Goal: Information Seeking & Learning: Learn about a topic

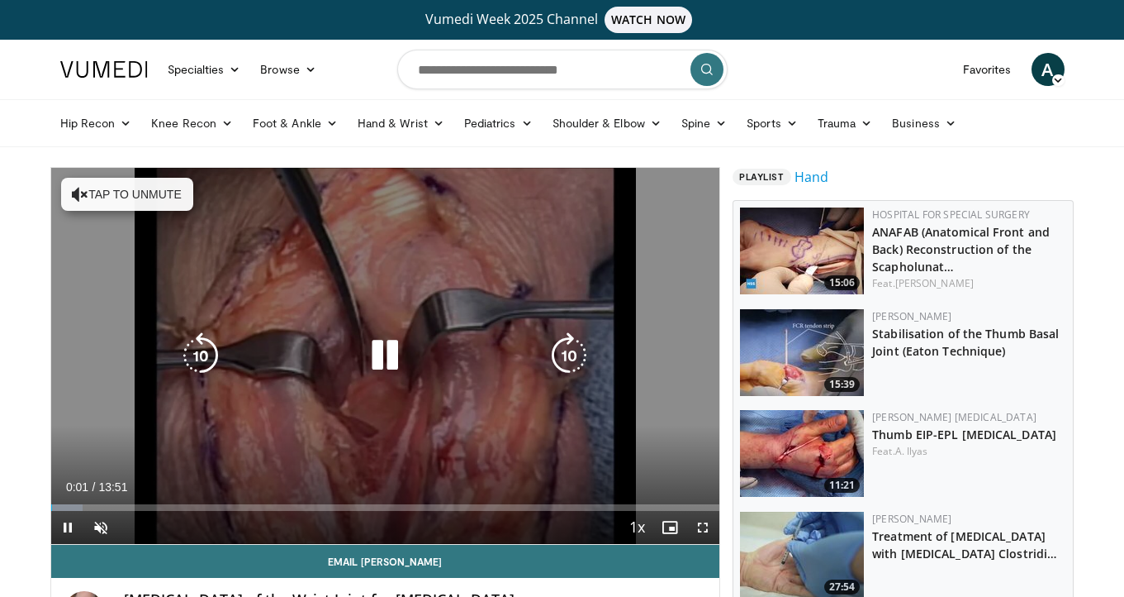
click at [398, 352] on icon "Video Player" at bounding box center [385, 355] width 46 height 46
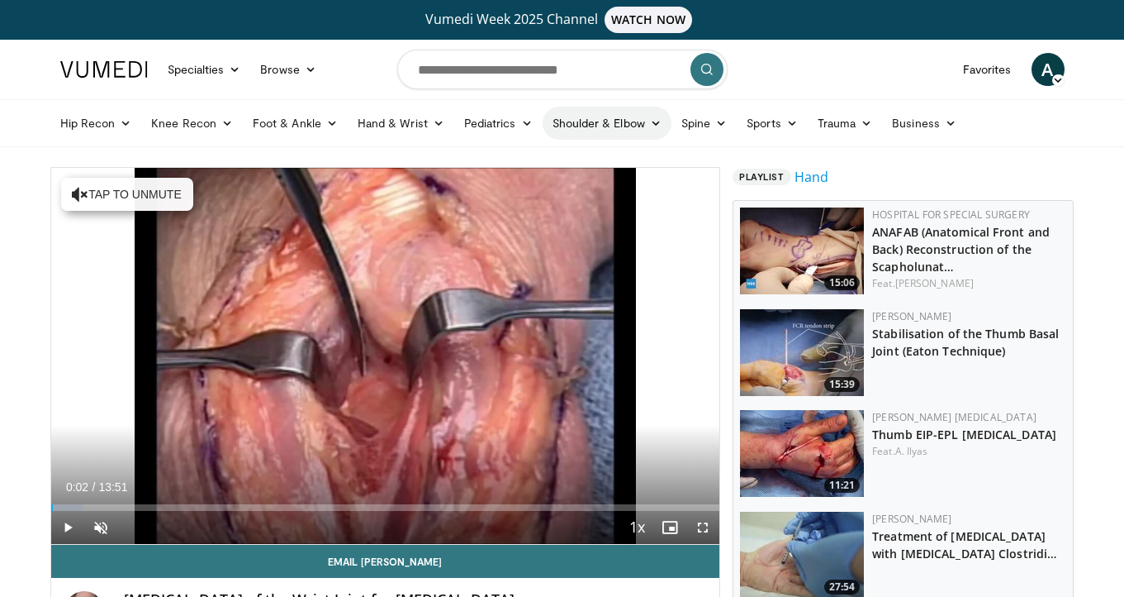
click at [635, 119] on link "Shoulder & Elbow" at bounding box center [607, 123] width 129 height 33
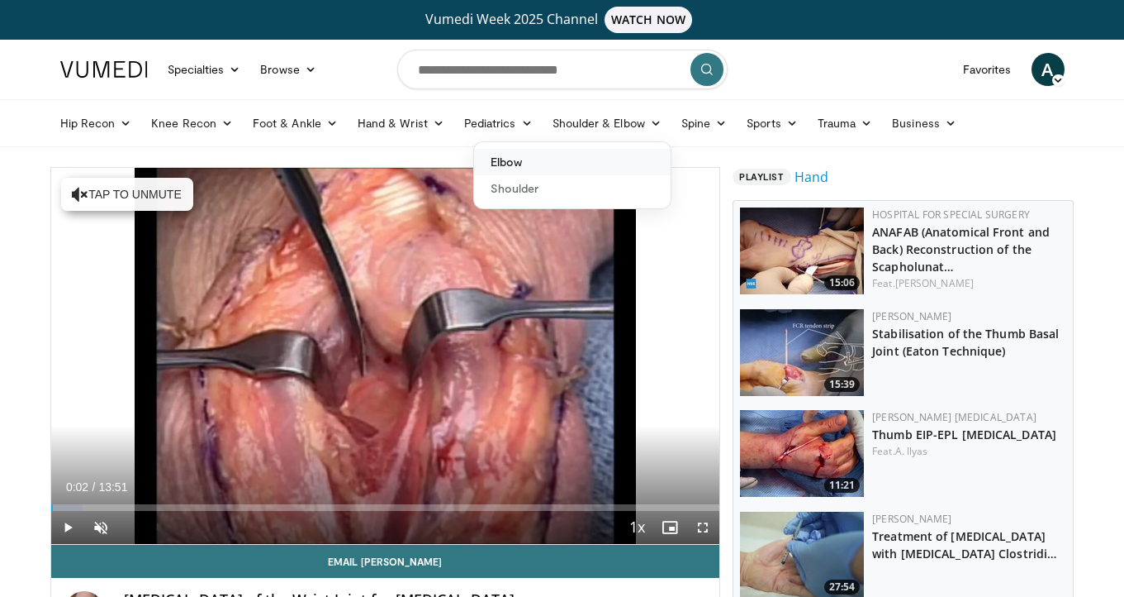
click at [511, 162] on link "Elbow" at bounding box center [572, 162] width 197 height 26
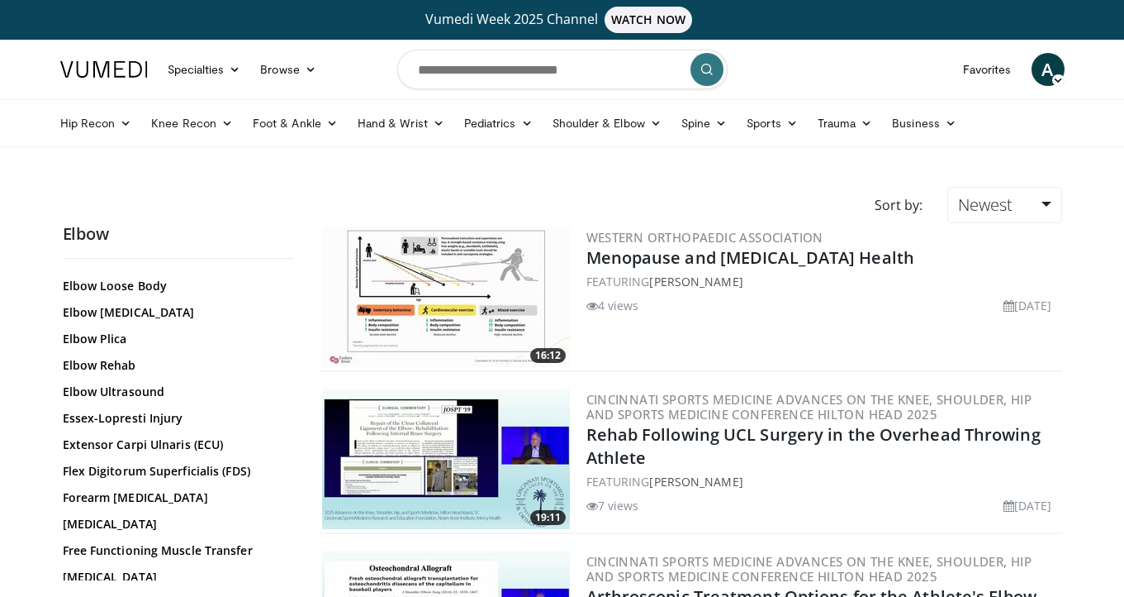
scroll to position [527, 0]
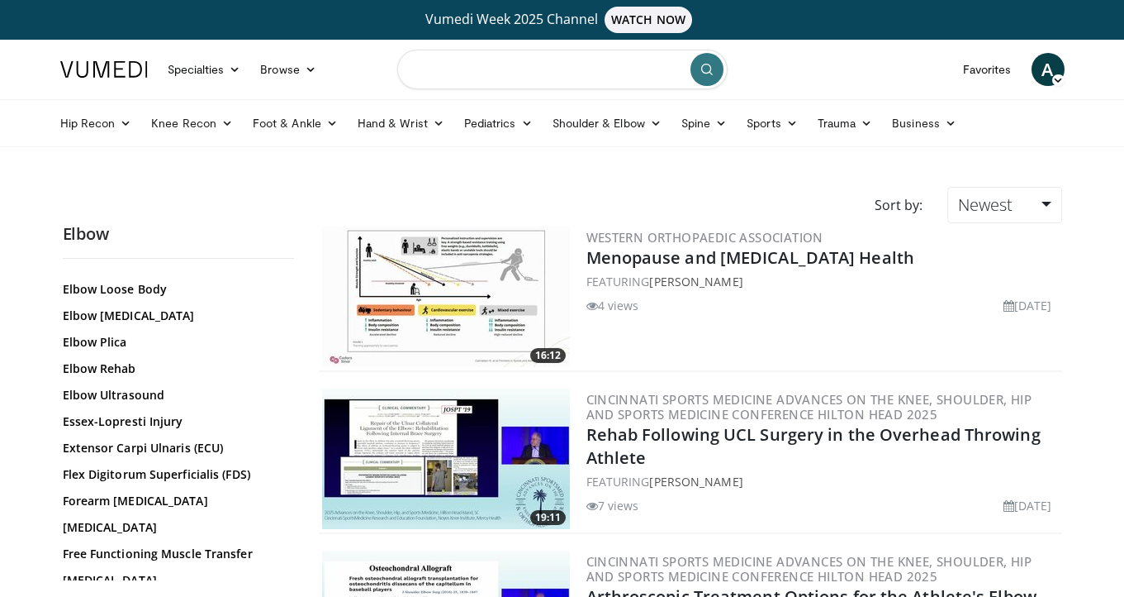
click at [510, 64] on input "Search topics, interventions" at bounding box center [562, 70] width 330 height 40
type input "*********"
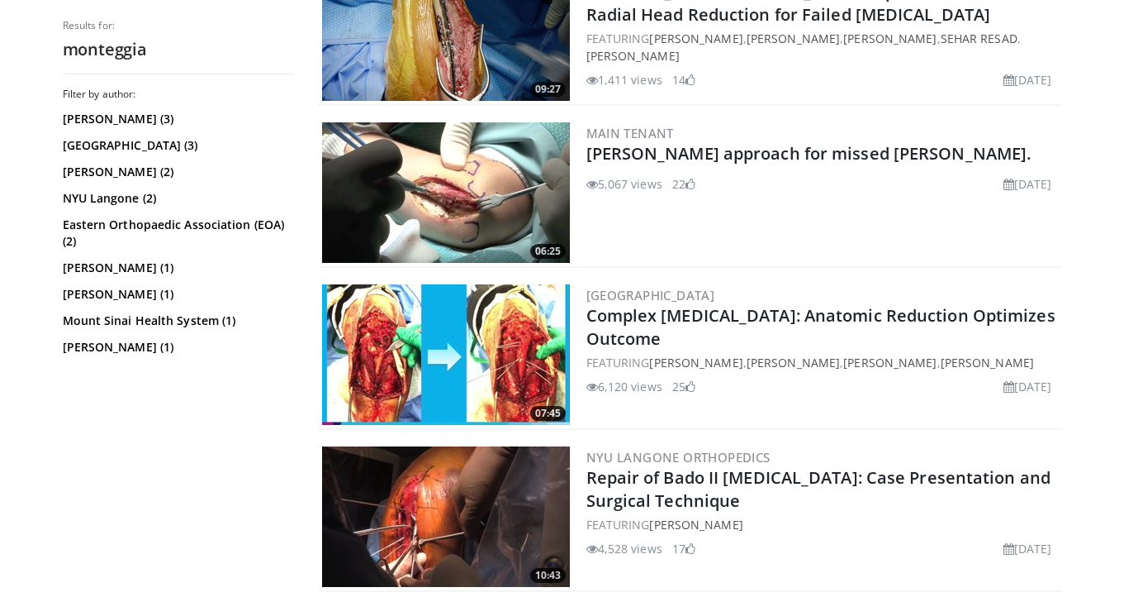
scroll to position [269, 0]
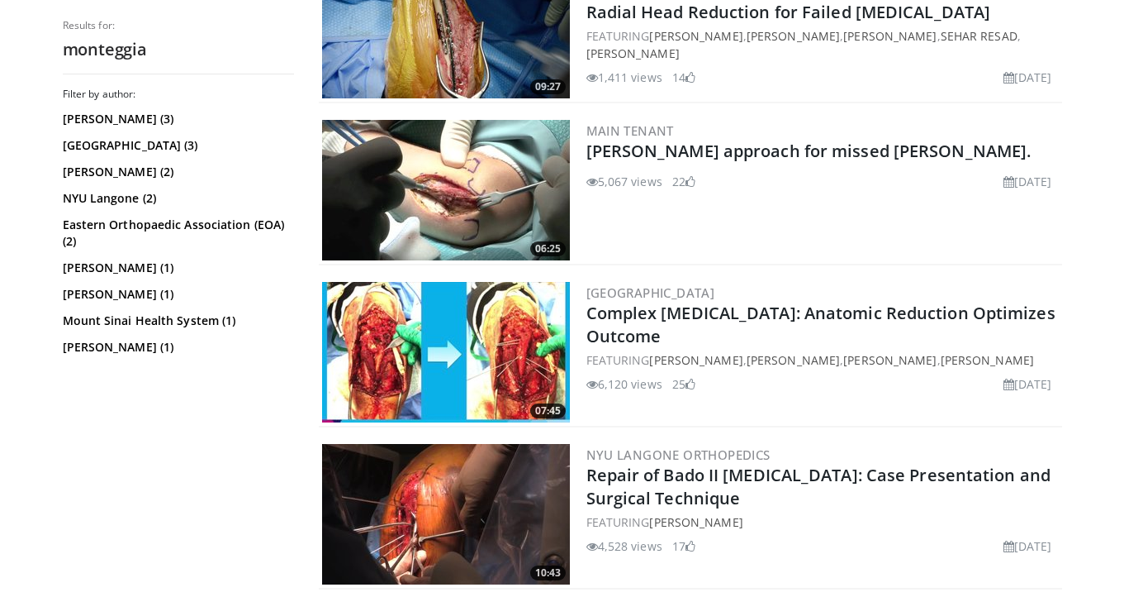
click at [478, 559] on img at bounding box center [446, 514] width 248 height 140
click at [482, 321] on img at bounding box center [446, 352] width 248 height 140
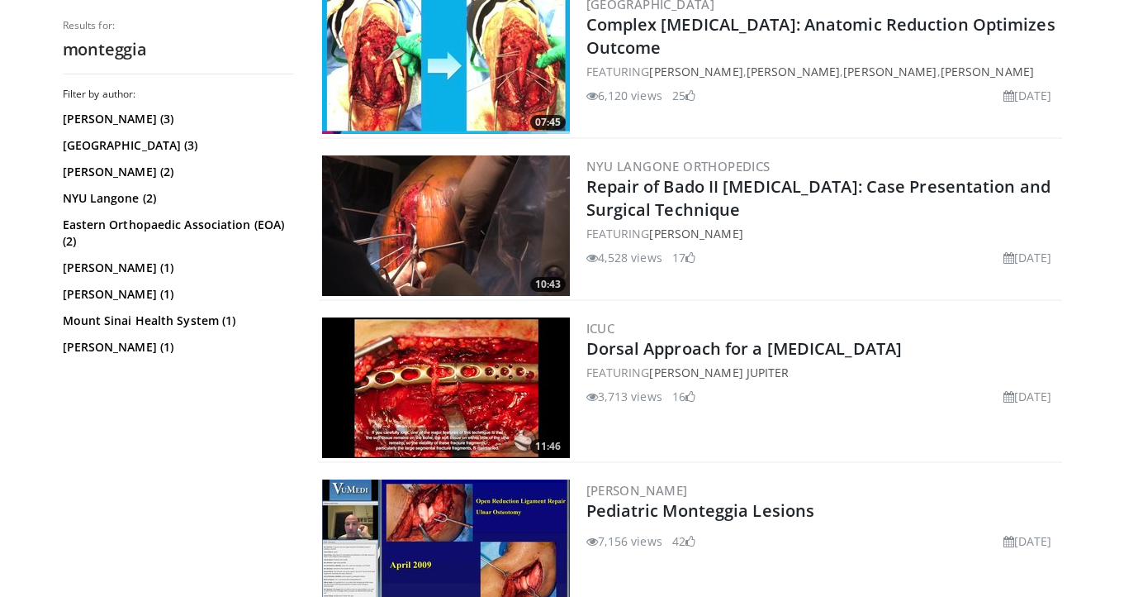
scroll to position [560, 0]
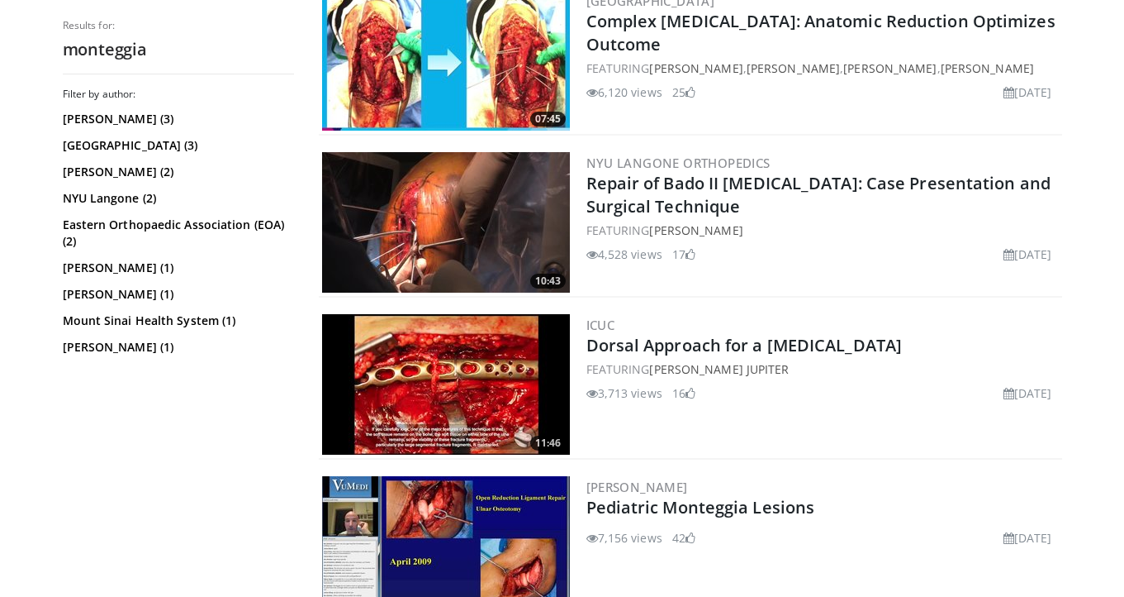
click at [489, 367] on img at bounding box center [446, 384] width 248 height 140
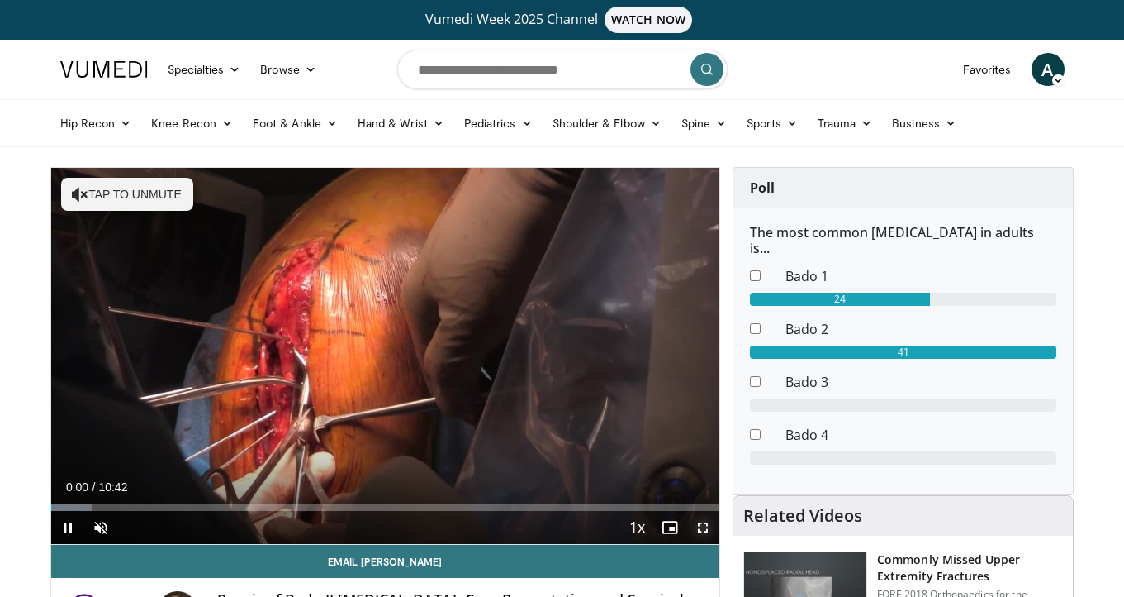
click at [706, 530] on span "Video Player" at bounding box center [703, 527] width 33 height 33
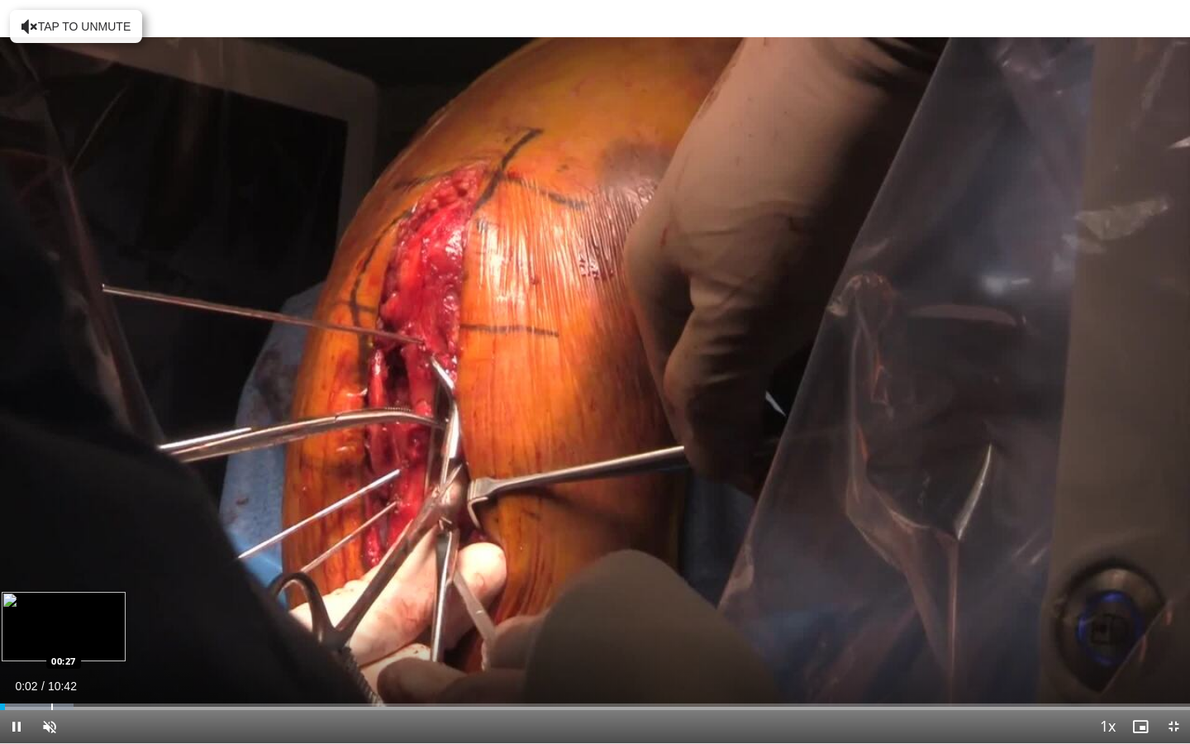
click at [50, 596] on div "Loaded : 6.17% 00:02 00:27" at bounding box center [595, 702] width 1190 height 16
click at [49, 596] on span "Video Player" at bounding box center [49, 726] width 33 height 33
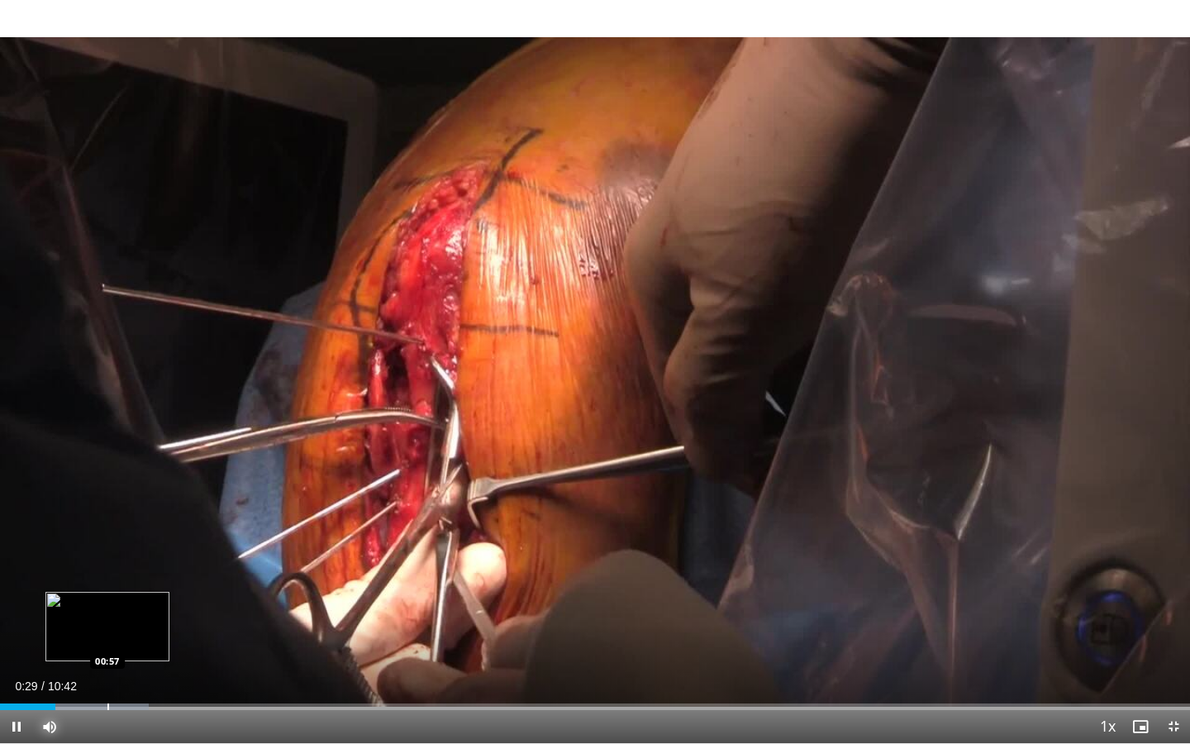
click at [107, 596] on div "Progress Bar" at bounding box center [108, 706] width 2 height 7
click at [88, 596] on div "Progress Bar" at bounding box center [89, 706] width 2 height 7
click at [74, 596] on div "Loaded : 18.71% 00:49 00:40" at bounding box center [595, 706] width 1190 height 7
click at [149, 596] on div "Progress Bar" at bounding box center [150, 706] width 2 height 7
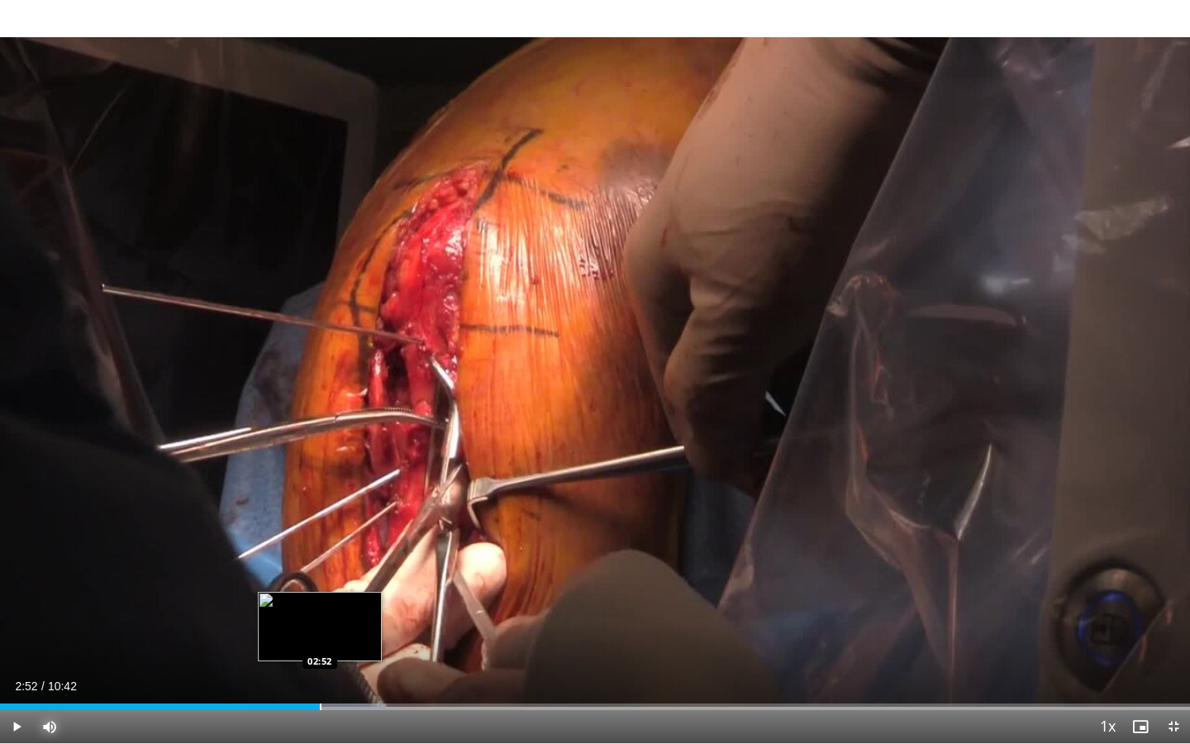
click at [320, 596] on div "Progress Bar" at bounding box center [321, 706] width 2 height 7
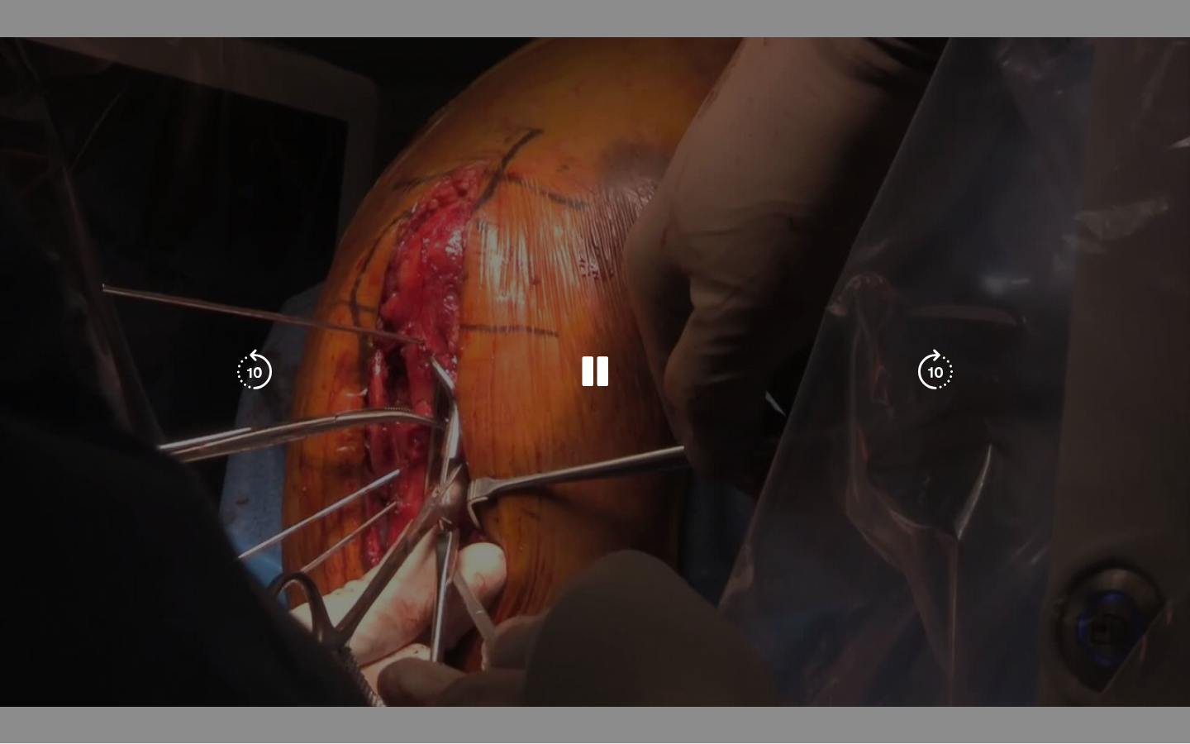
click at [0, 0] on div "Progress Bar" at bounding box center [0, 0] width 0 height 0
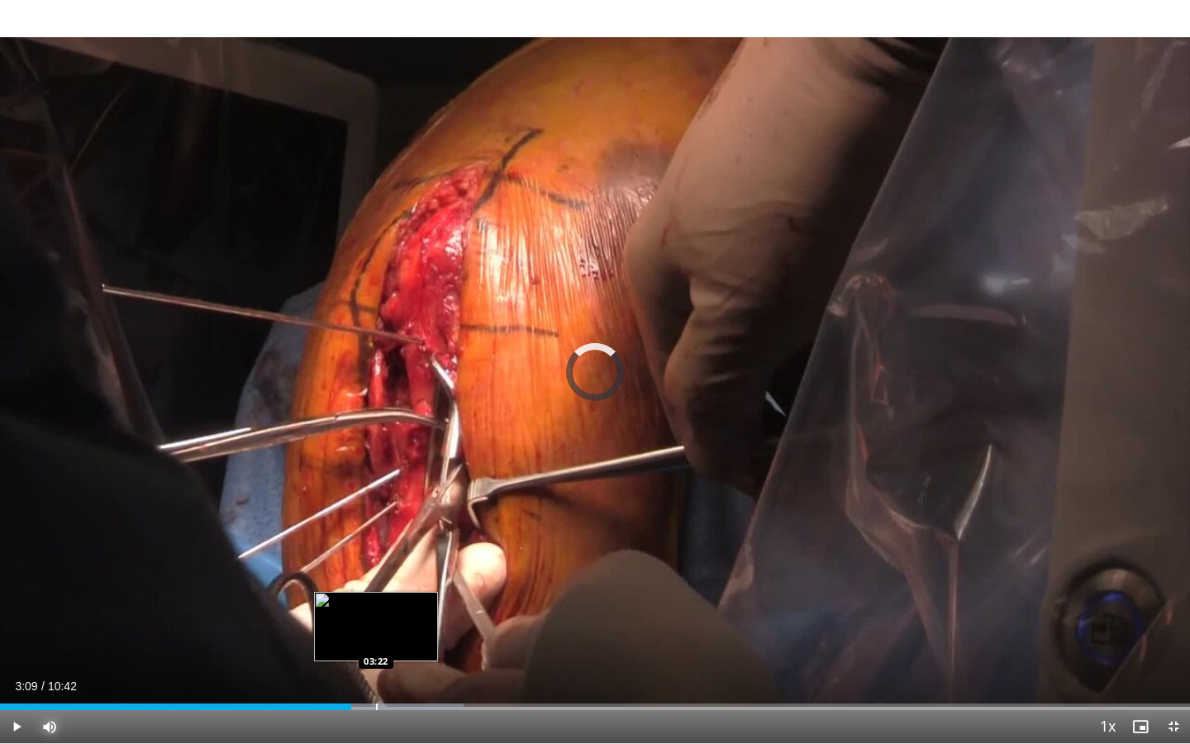
click at [376, 596] on div "Progress Bar" at bounding box center [377, 706] width 2 height 7
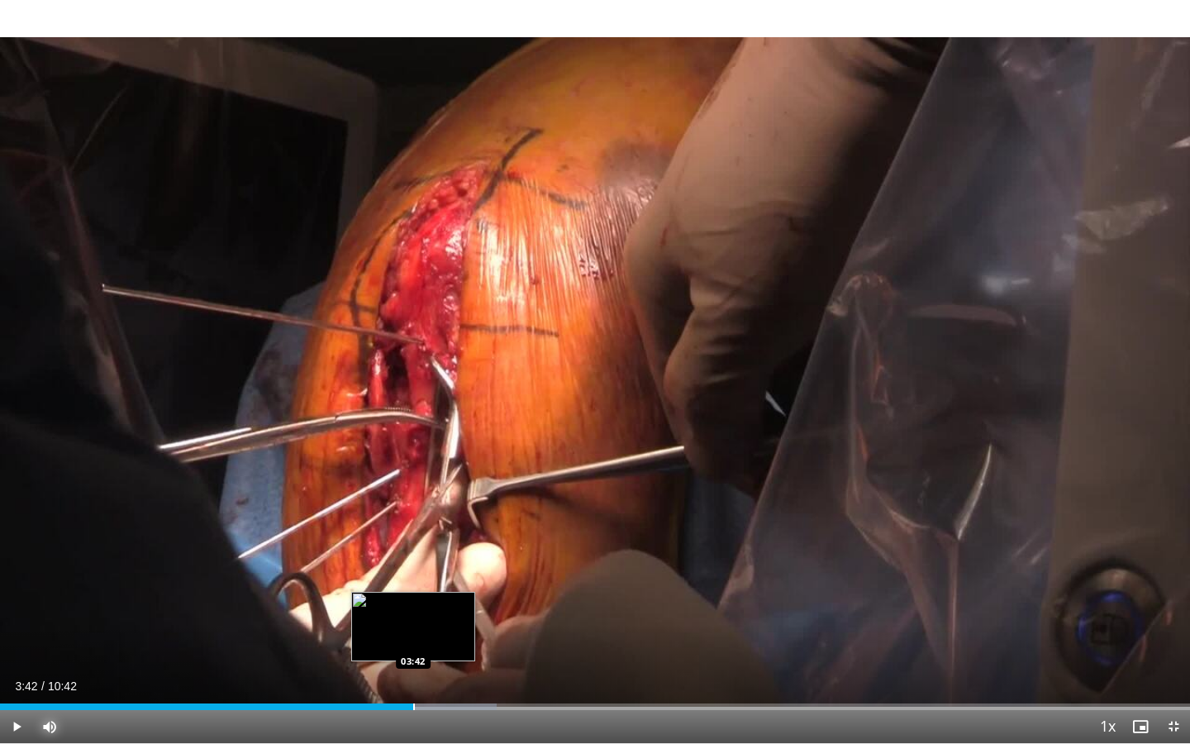
click at [413, 596] on div "Progress Bar" at bounding box center [414, 706] width 2 height 7
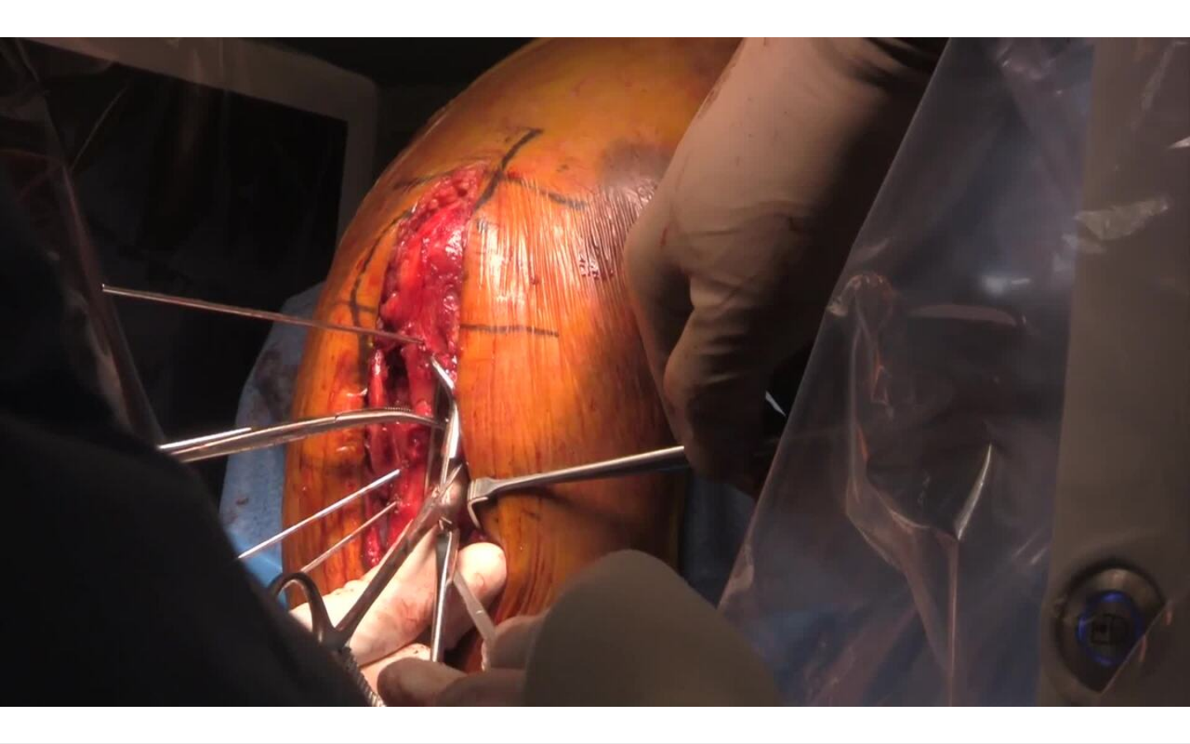
click at [445, 596] on video-js "**********" at bounding box center [595, 372] width 1190 height 744
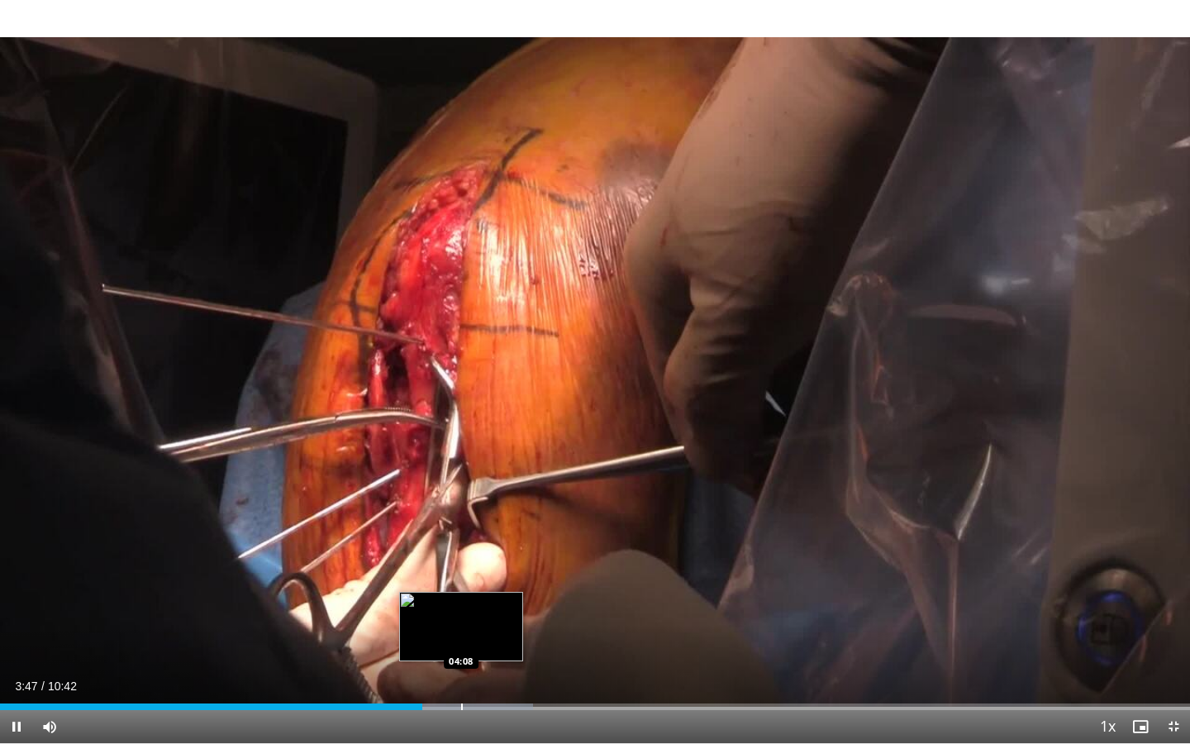
click at [461, 596] on div "Progress Bar" at bounding box center [462, 706] width 2 height 7
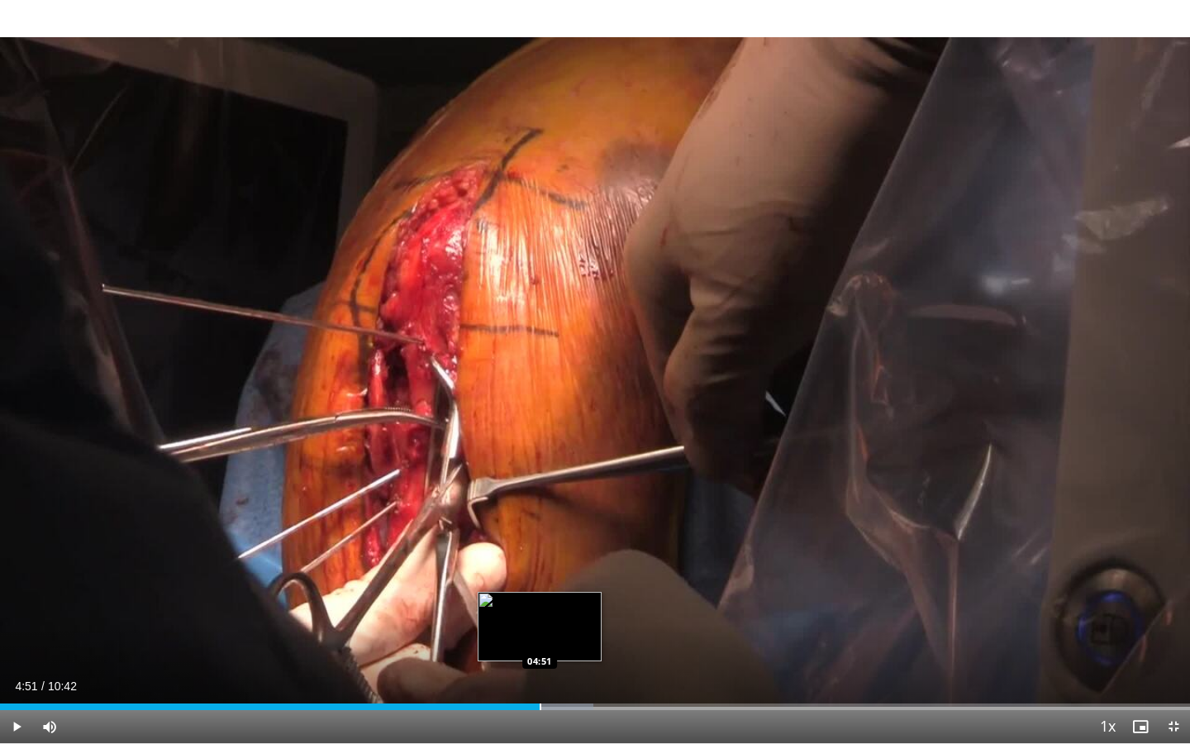
click at [540, 596] on div "Progress Bar" at bounding box center [541, 706] width 2 height 7
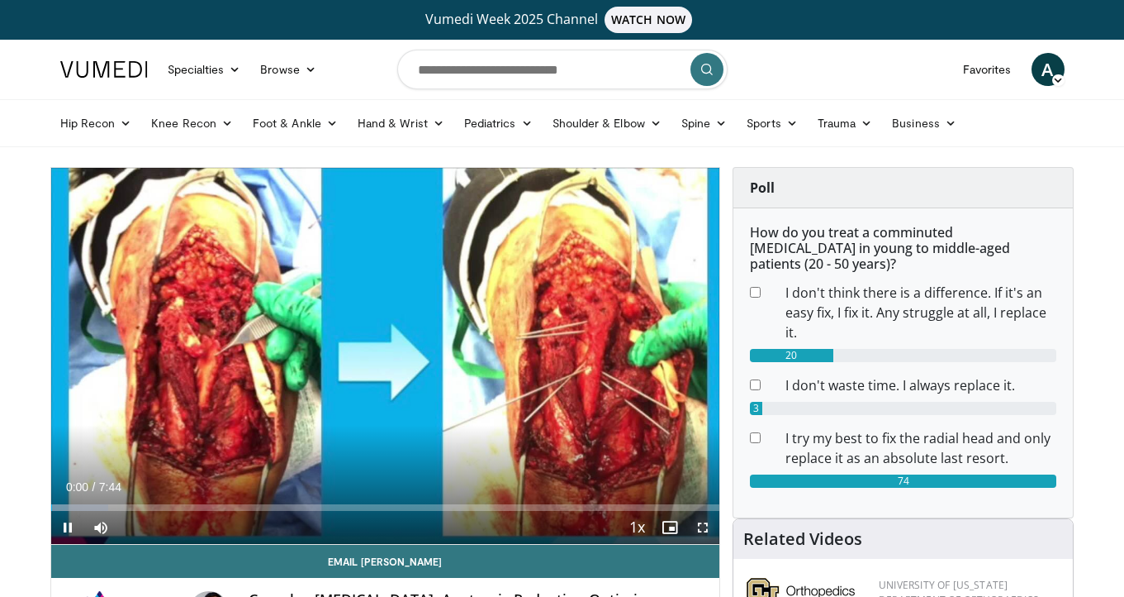
click at [706, 525] on span "Video Player" at bounding box center [703, 527] width 33 height 33
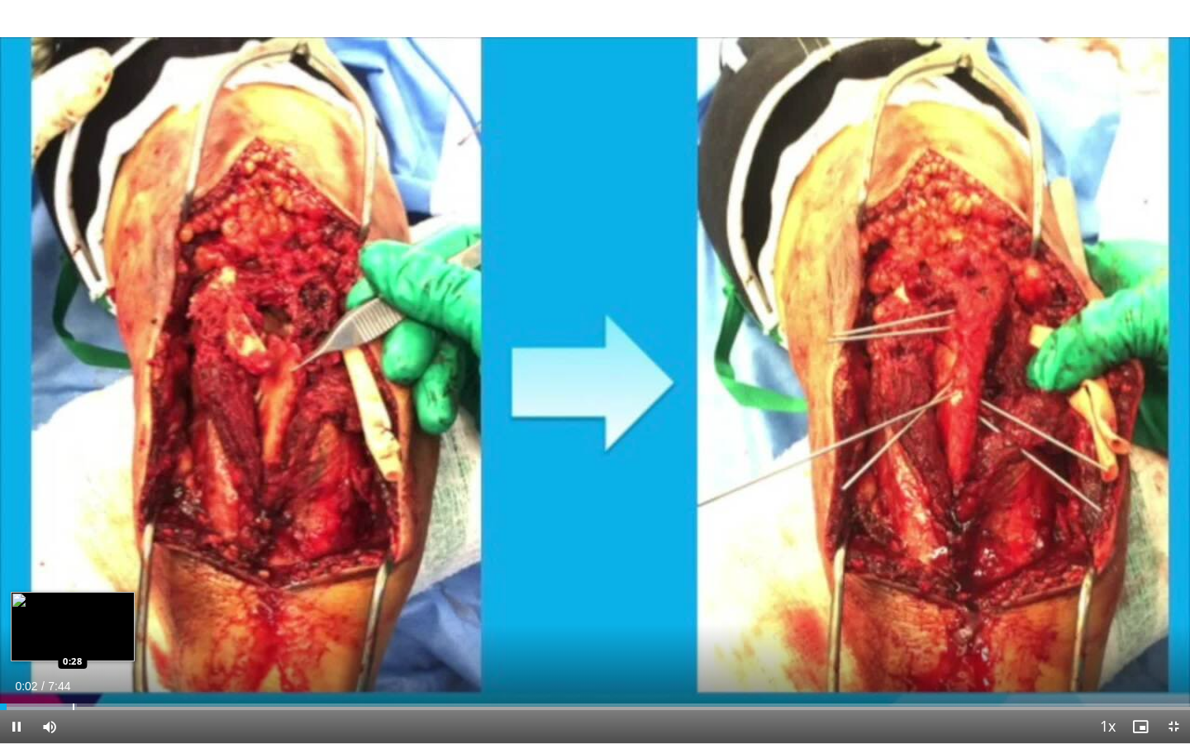
click at [73, 596] on div "Progress Bar" at bounding box center [74, 706] width 2 height 7
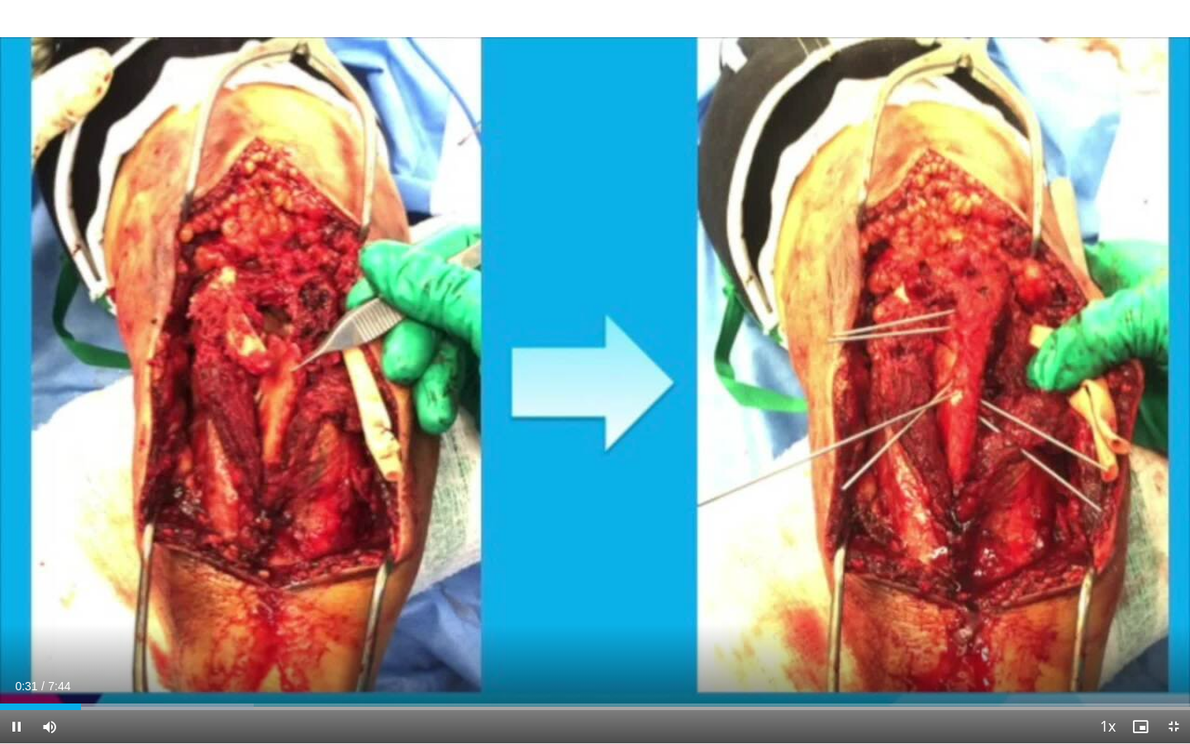
click at [188, 596] on div "Current Time 0:31 / Duration 7:44 Pause Skip Backward Skip Forward Mute Loaded …" at bounding box center [595, 726] width 1190 height 33
click at [169, 596] on div "Progress Bar" at bounding box center [170, 706] width 2 height 7
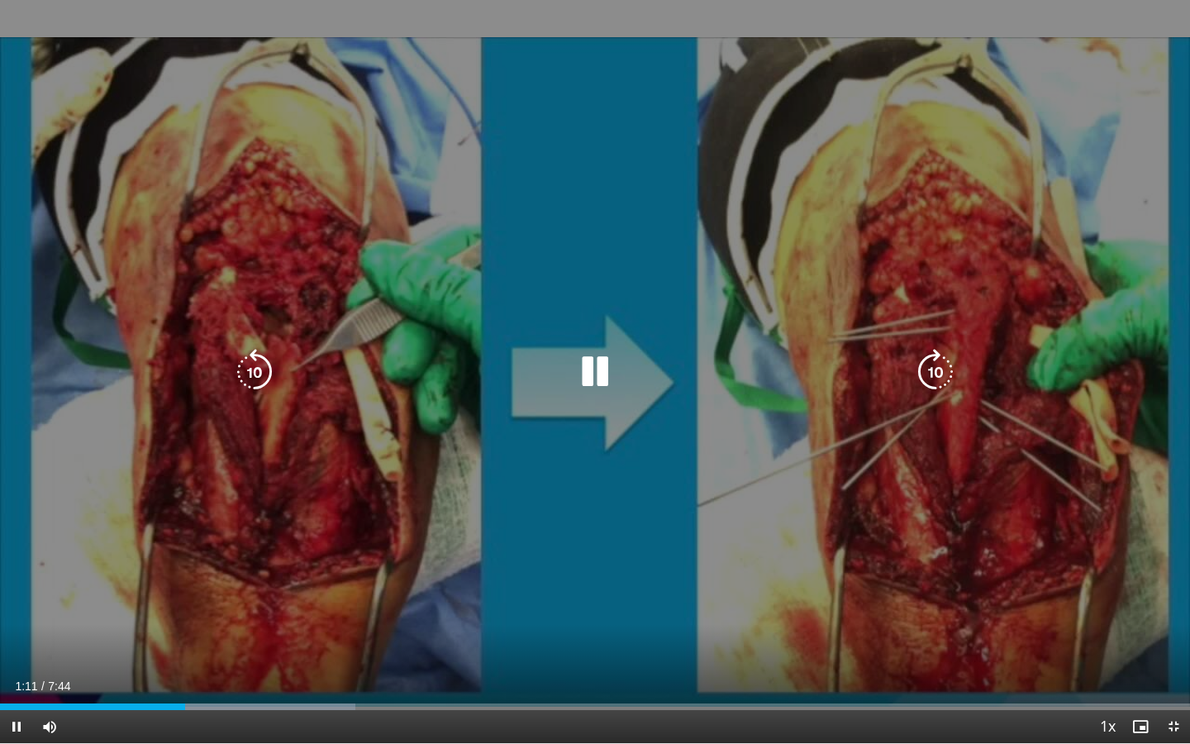
click at [939, 366] on icon "Video Player" at bounding box center [935, 372] width 46 height 46
click at [941, 374] on icon "Video Player" at bounding box center [935, 372] width 46 height 46
click at [938, 365] on icon "Video Player" at bounding box center [935, 372] width 46 height 46
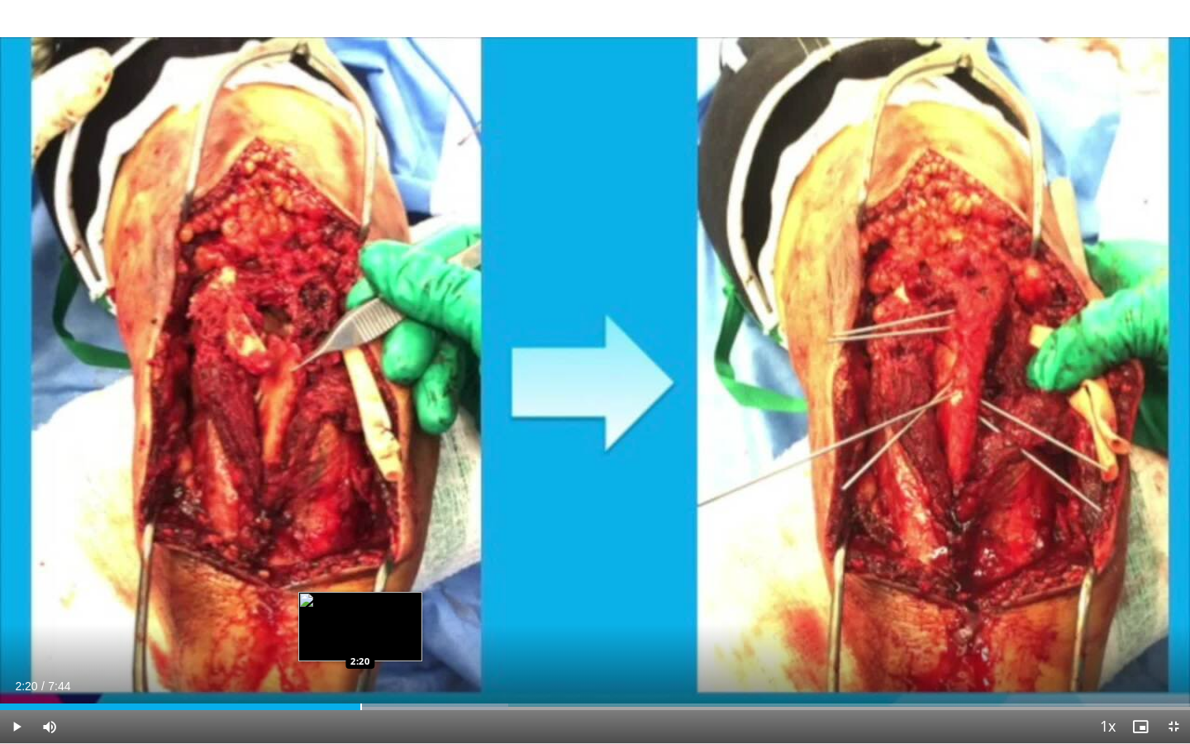
click at [360, 596] on div "Progress Bar" at bounding box center [361, 706] width 2 height 7
click at [384, 596] on div "Progress Bar" at bounding box center [385, 706] width 2 height 7
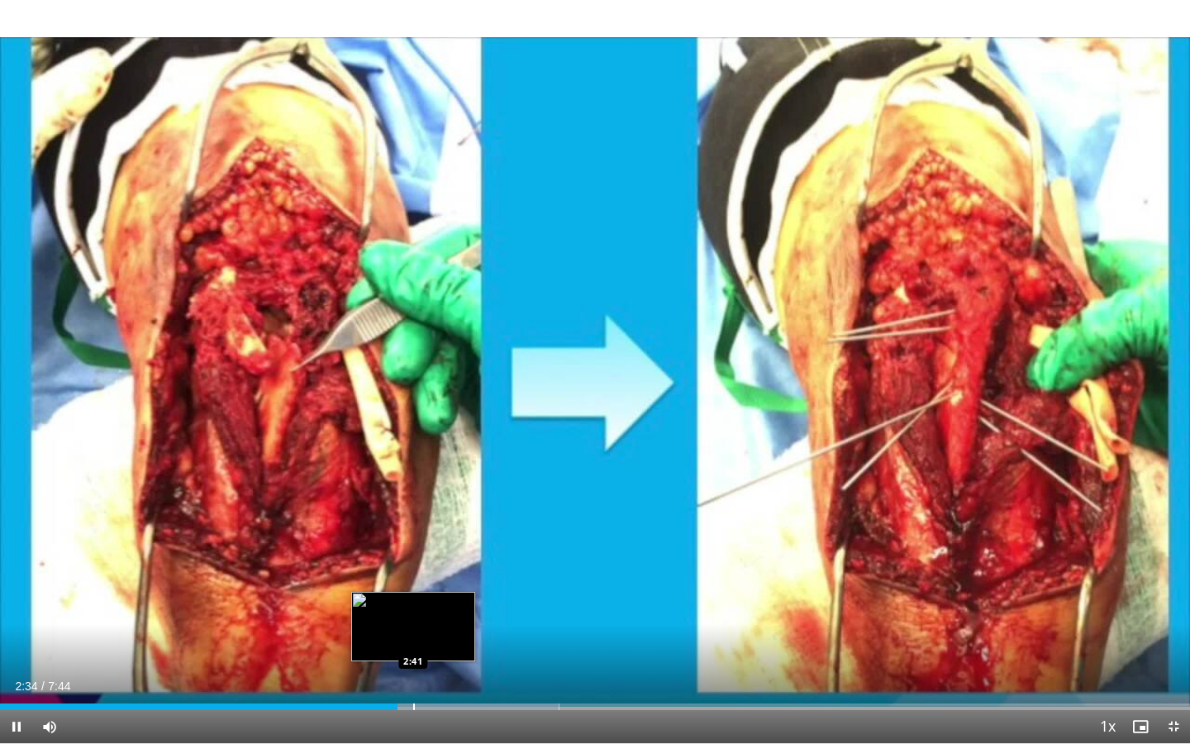
click at [413, 596] on div "Progress Bar" at bounding box center [414, 706] width 2 height 7
click at [440, 596] on div "Progress Bar" at bounding box center [441, 706] width 2 height 7
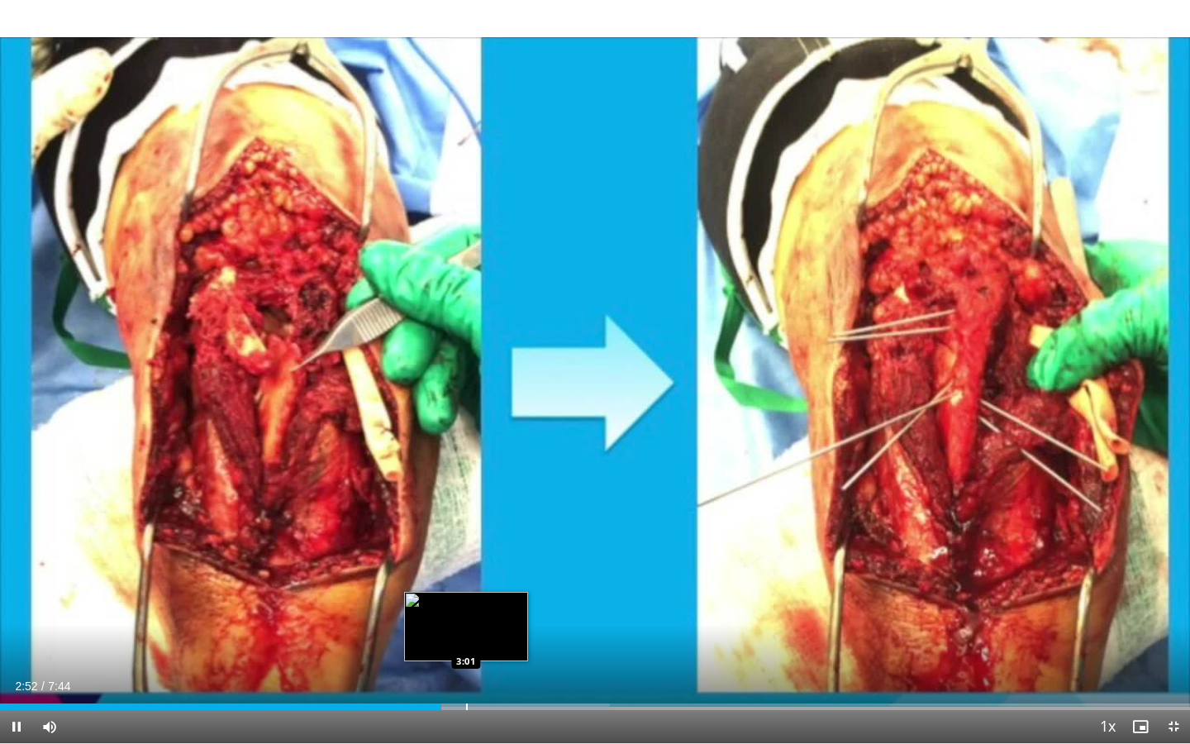
click at [466, 596] on div "Progress Bar" at bounding box center [467, 706] width 2 height 7
click at [484, 596] on div "Progress Bar" at bounding box center [485, 706] width 2 height 7
click at [503, 596] on div "Progress Bar" at bounding box center [504, 706] width 2 height 7
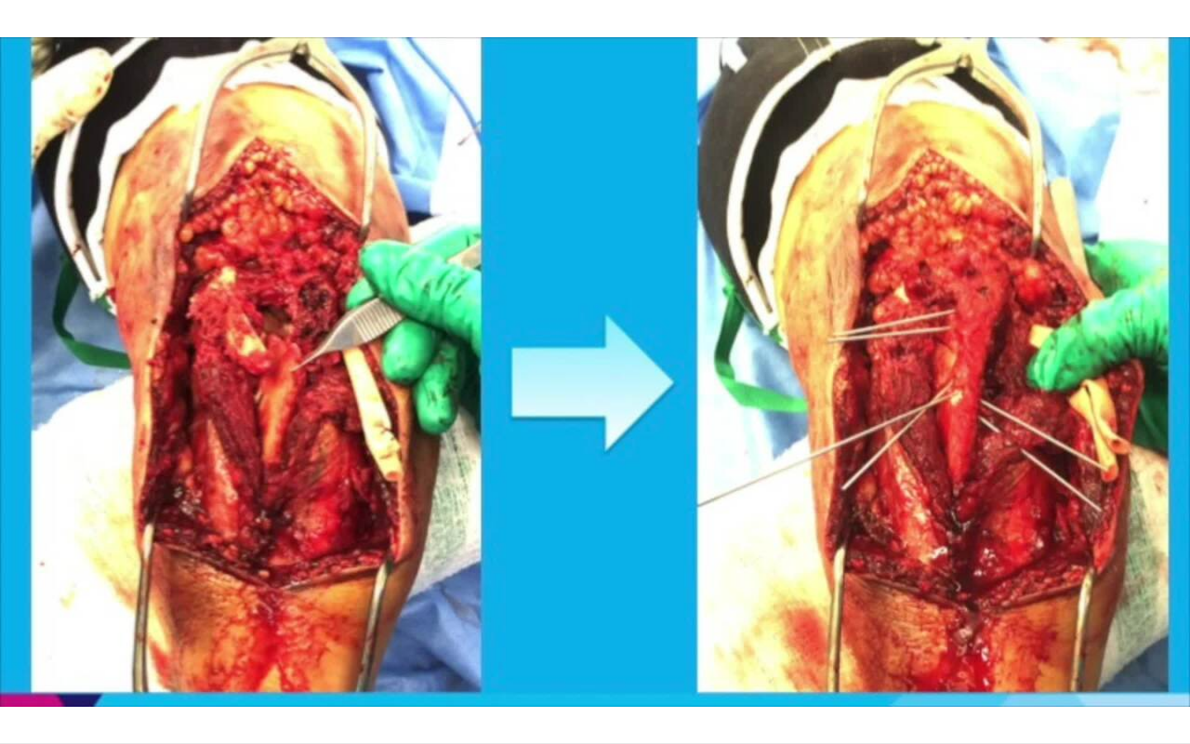
click at [524, 596] on div "10 seconds Tap to unmute" at bounding box center [595, 371] width 1190 height 743
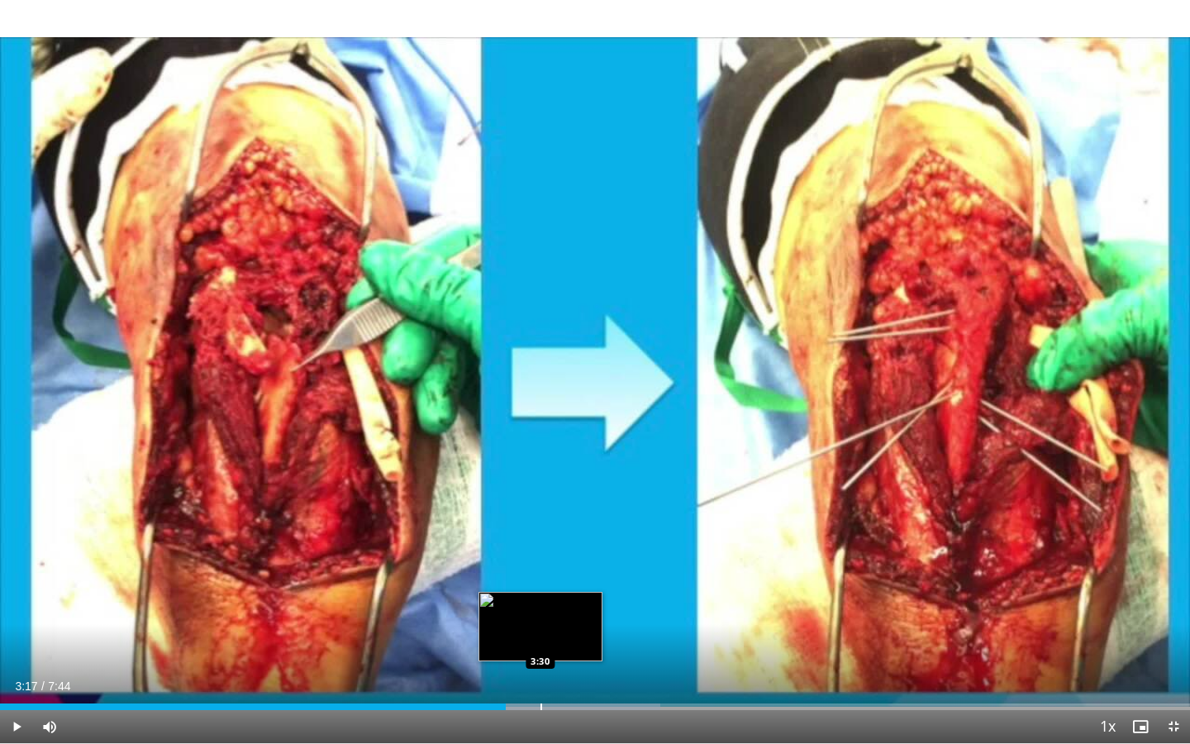
click at [540, 596] on div "Progress Bar" at bounding box center [541, 706] width 2 height 7
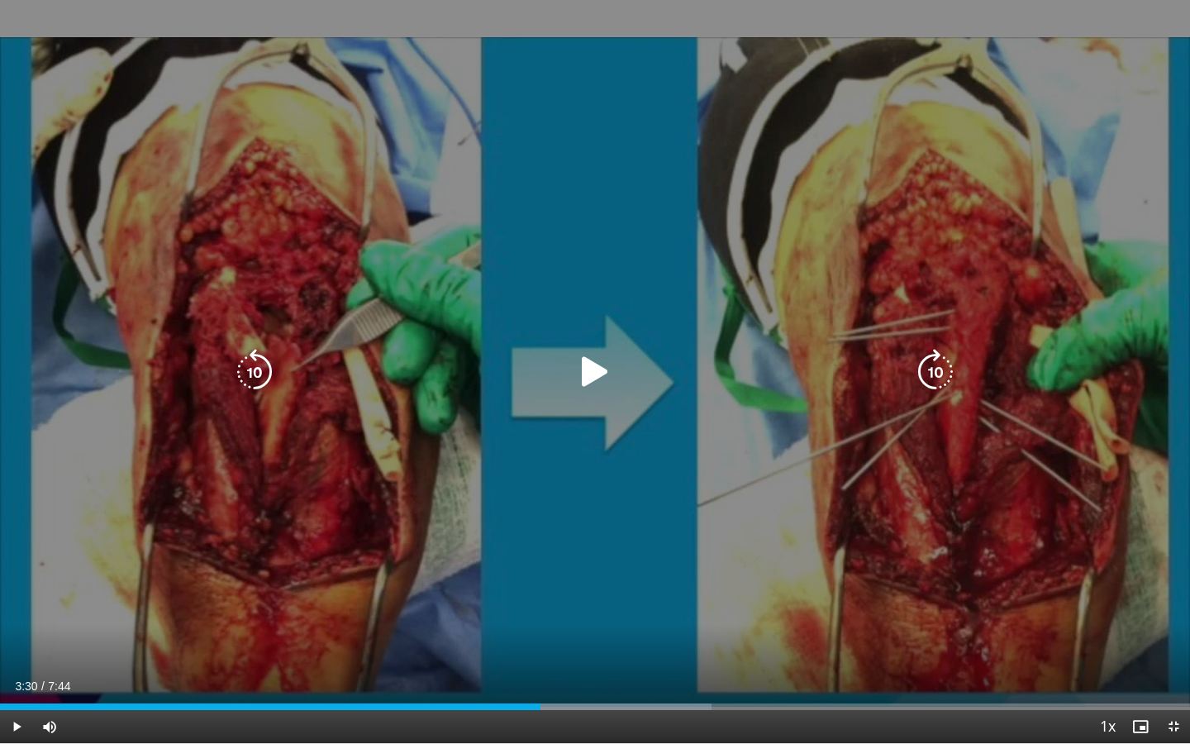
click at [505, 518] on div "10 seconds Tap to unmute" at bounding box center [595, 371] width 1190 height 743
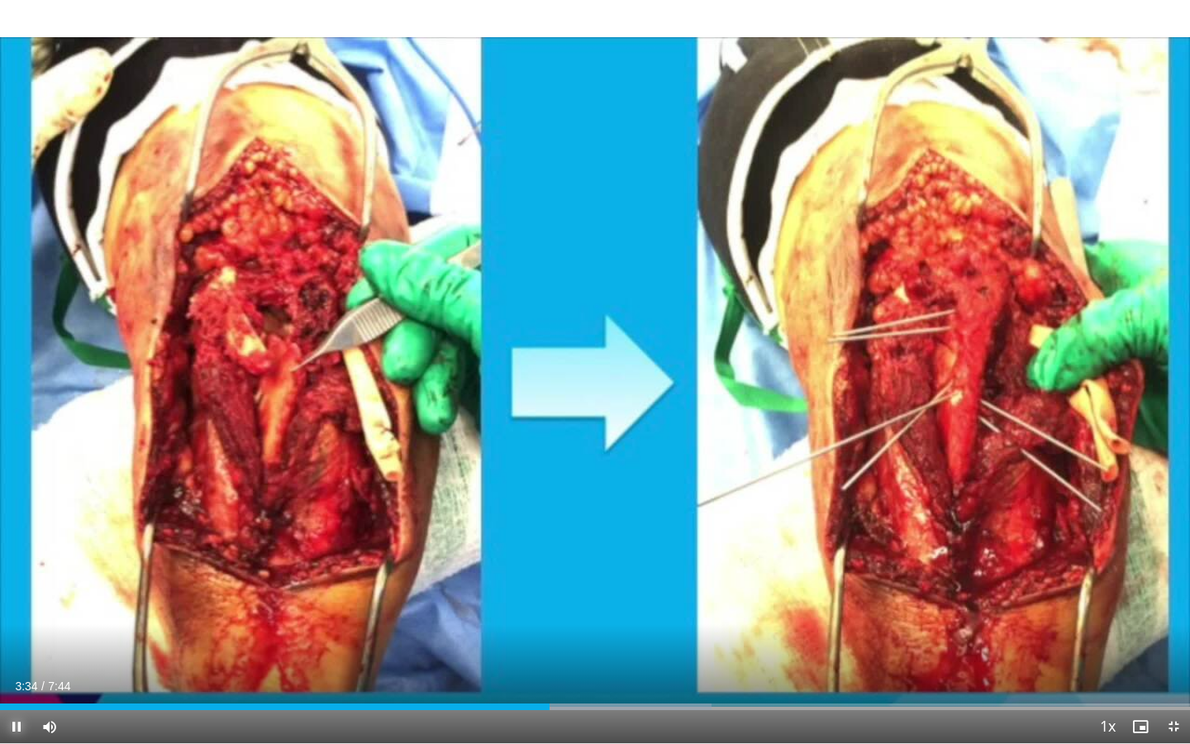
click at [15, 596] on span "Video Player" at bounding box center [16, 726] width 33 height 33
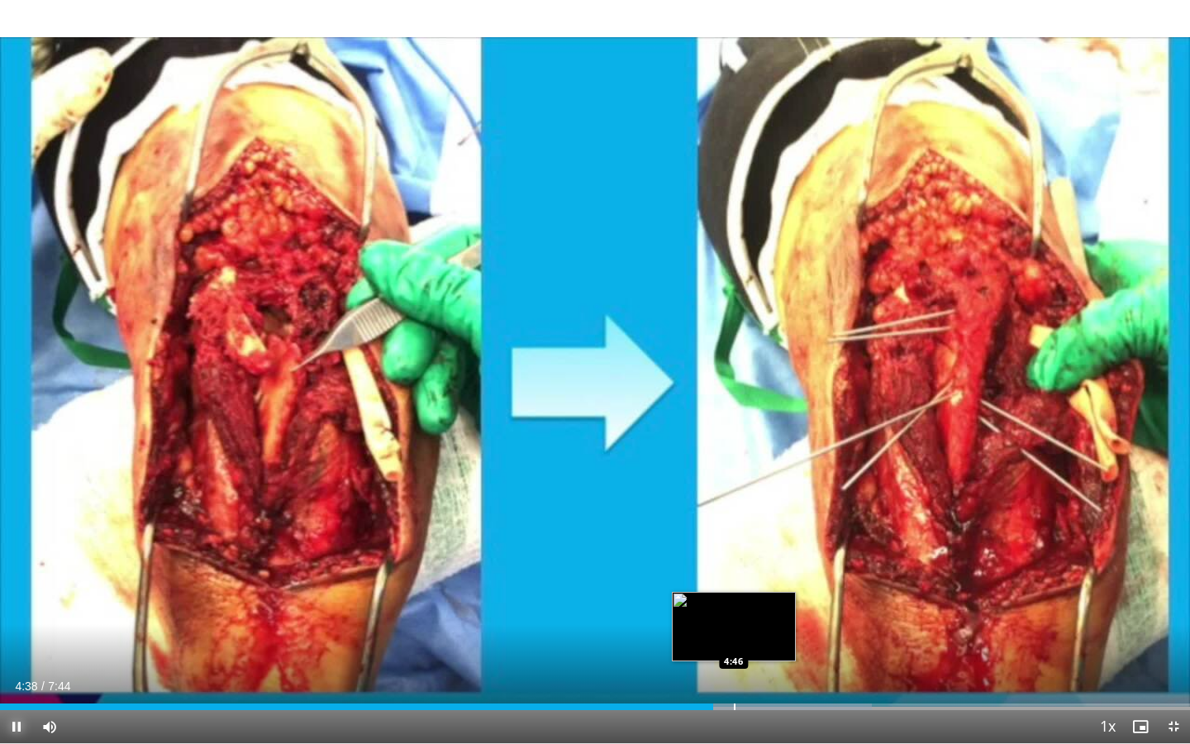
click at [734, 596] on div "Progress Bar" at bounding box center [735, 706] width 2 height 7
click at [768, 596] on div "Progress Bar" at bounding box center [769, 706] width 2 height 7
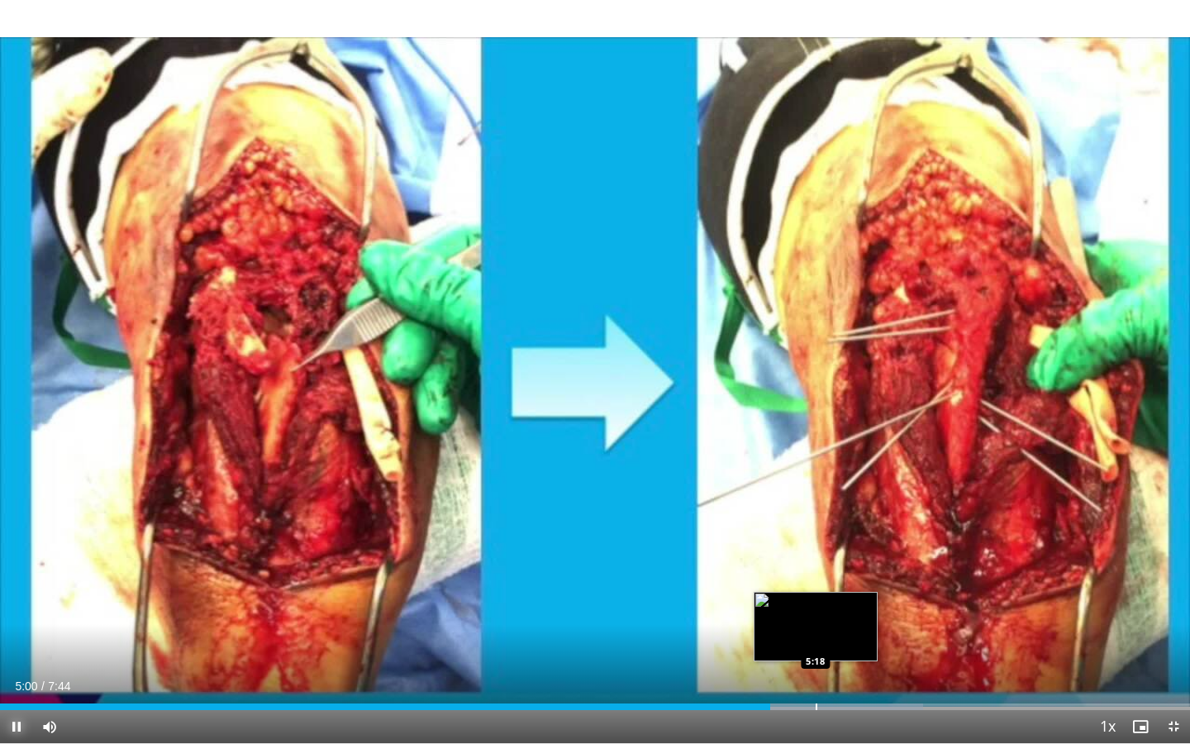
click at [816, 596] on div "Progress Bar" at bounding box center [816, 706] width 2 height 7
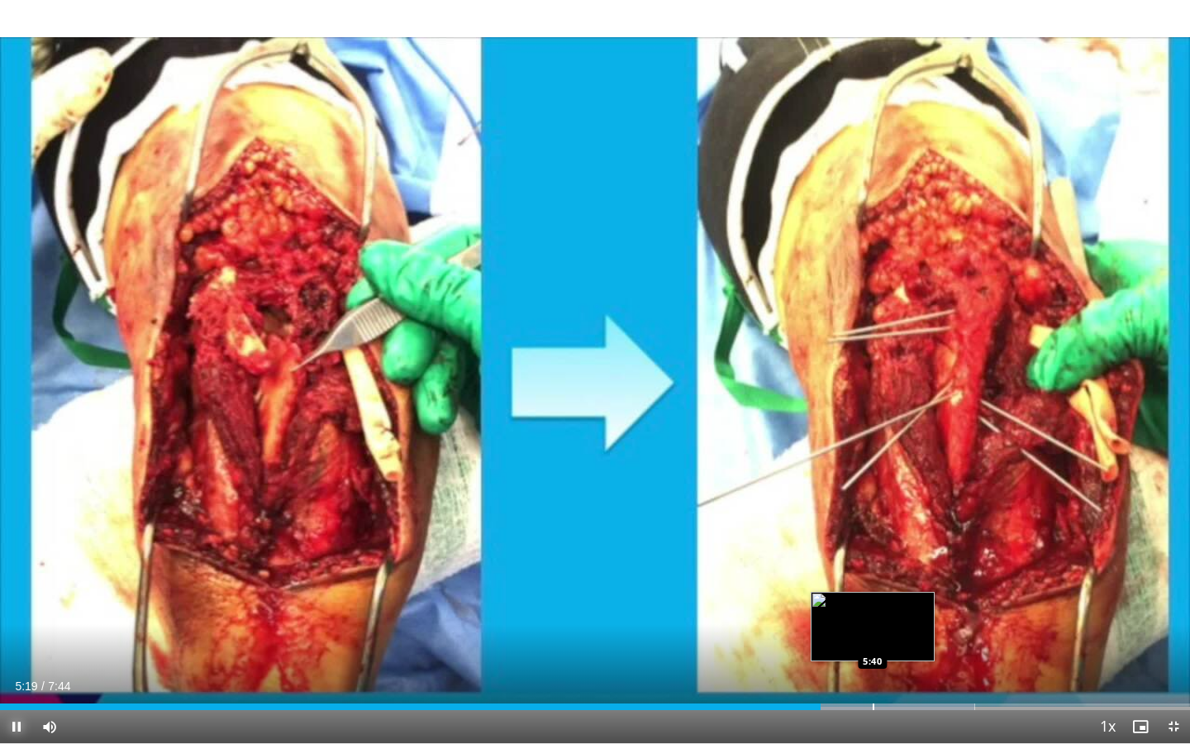
click at [872, 596] on div "Progress Bar" at bounding box center [873, 706] width 2 height 7
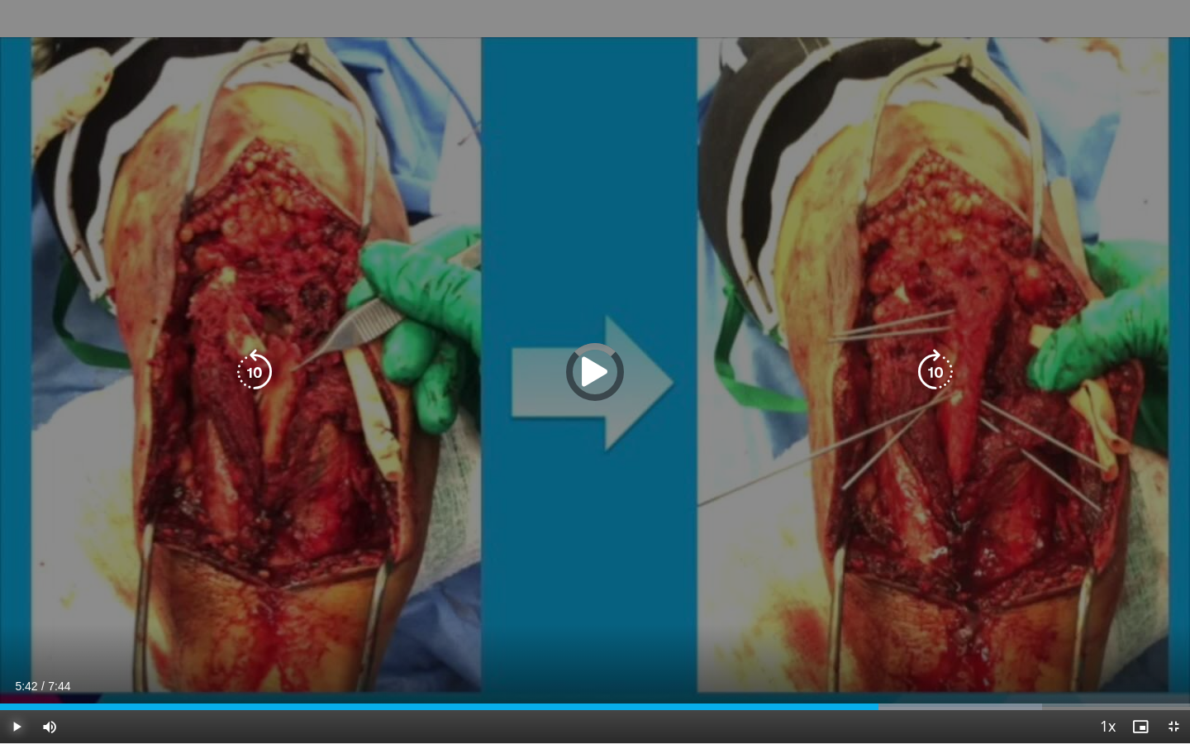
click at [953, 596] on div "Progress Bar" at bounding box center [919, 706] width 245 height 7
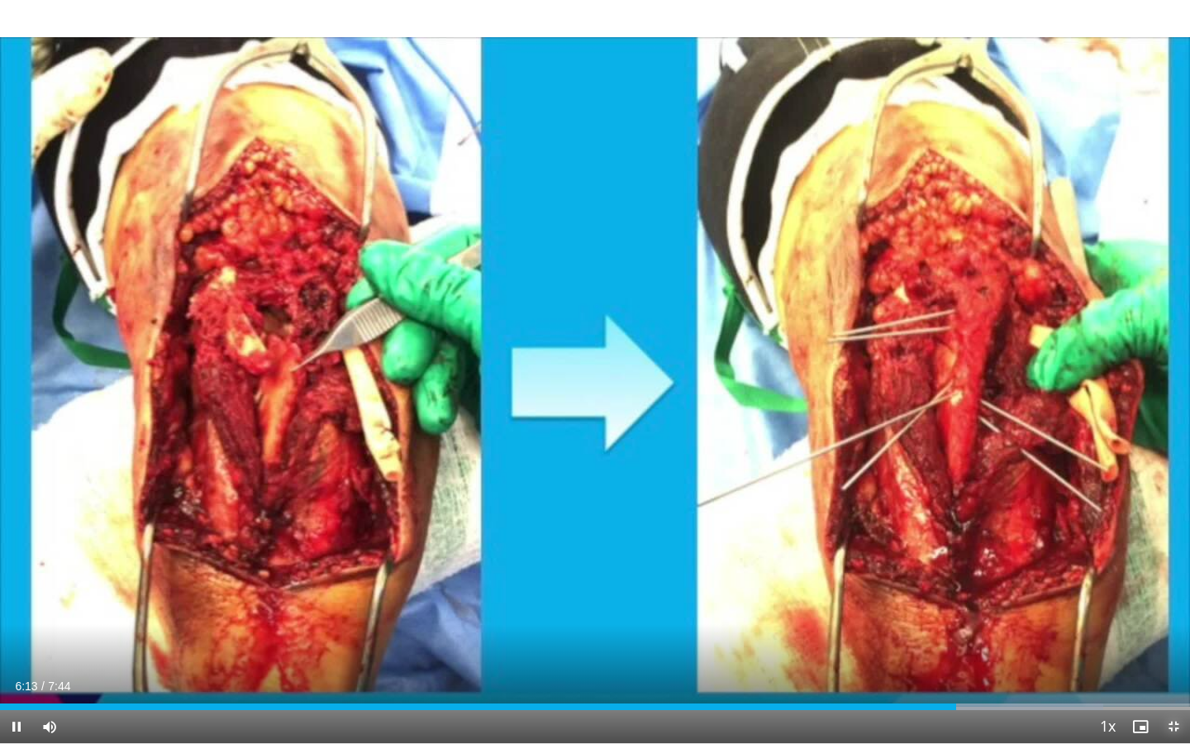
click at [1124, 596] on span "Video Player" at bounding box center [1173, 726] width 33 height 33
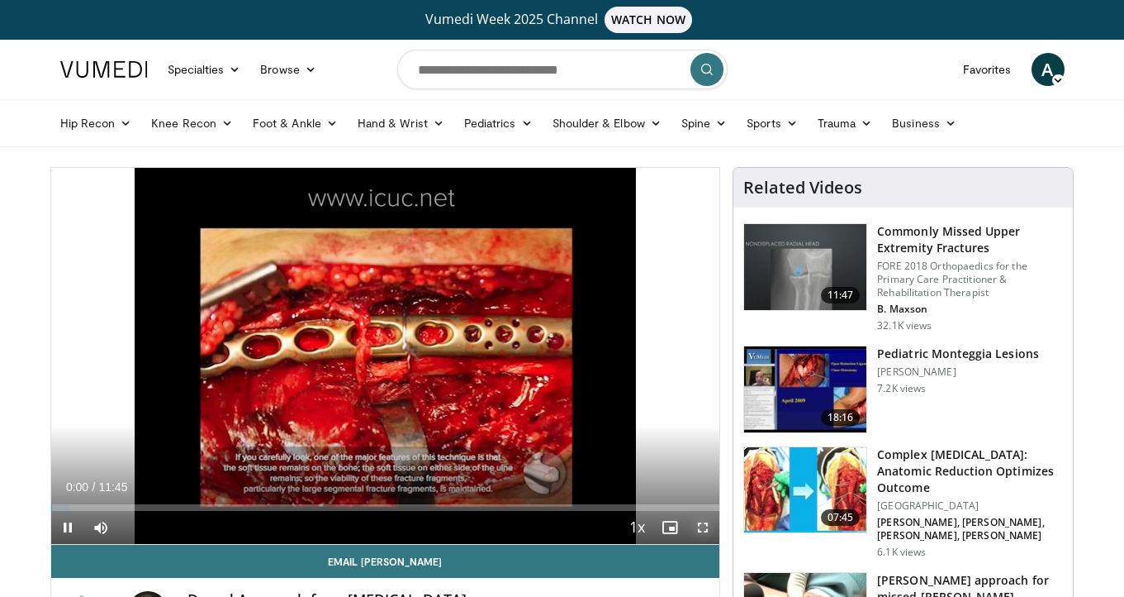
click at [705, 533] on span "Video Player" at bounding box center [703, 527] width 33 height 33
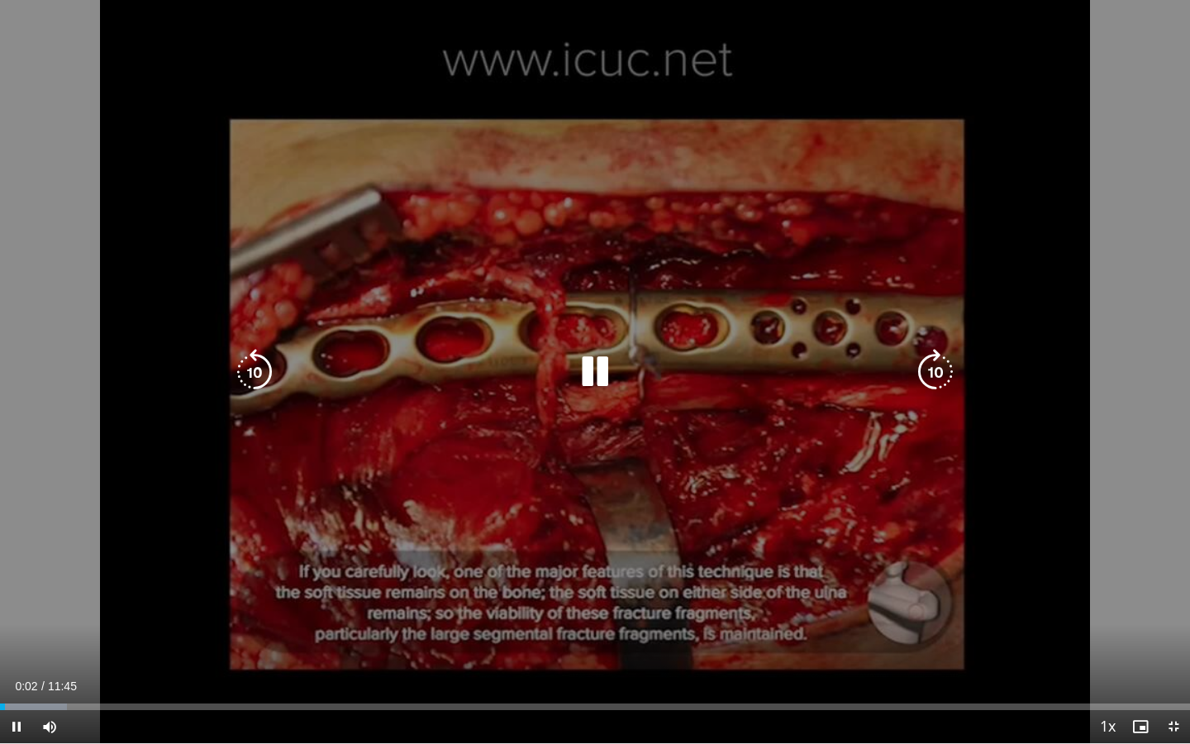
click at [935, 373] on icon "Video Player" at bounding box center [935, 372] width 46 height 46
click at [934, 388] on icon "Video Player" at bounding box center [935, 372] width 46 height 46
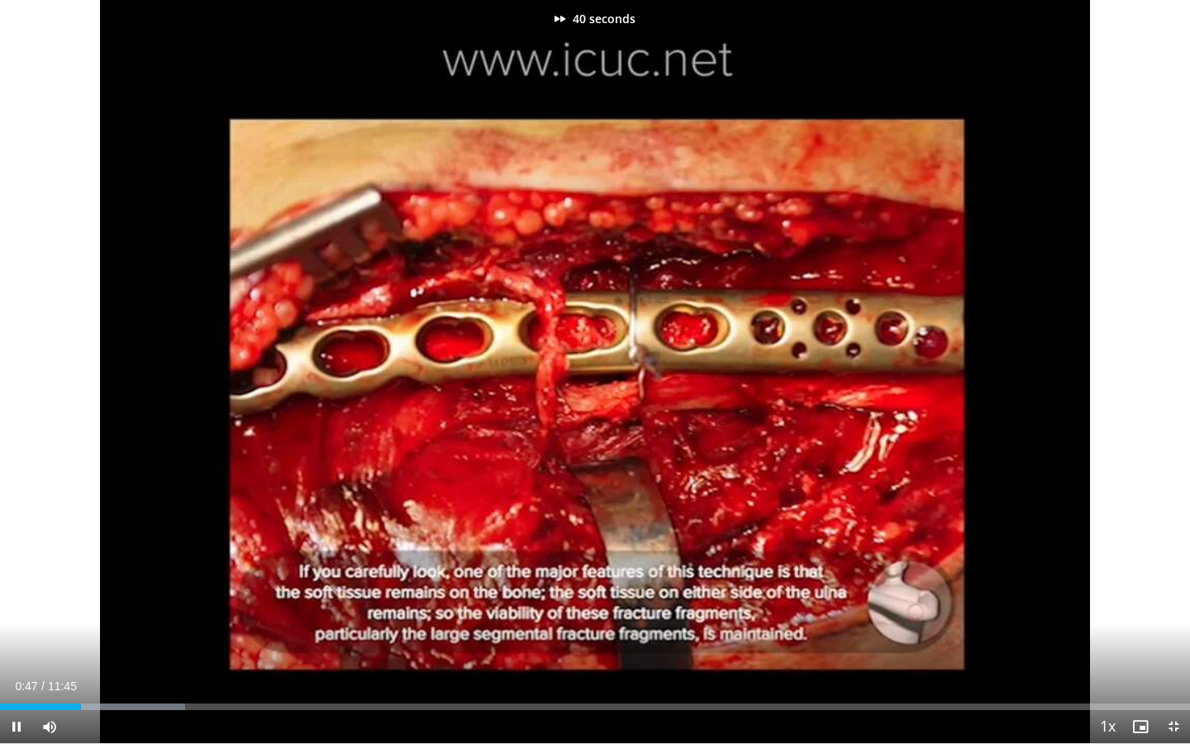
click at [141, 596] on div "Current Time 0:47 / Duration 11:45 Pause Skip Backward Skip Forward Mute Loaded…" at bounding box center [595, 726] width 1190 height 33
click at [161, 596] on div "Progress Bar" at bounding box center [107, 706] width 156 height 7
click at [192, 596] on div "Progress Bar" at bounding box center [193, 706] width 2 height 7
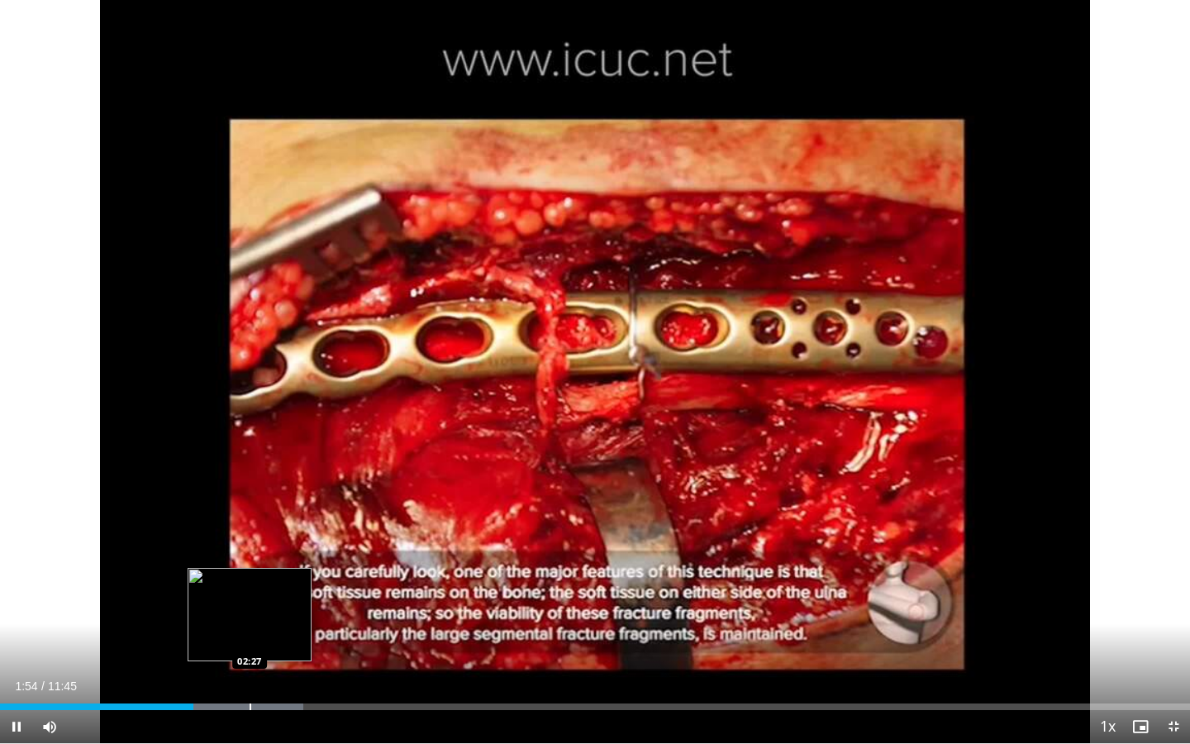
click at [250, 596] on div "Progress Bar" at bounding box center [251, 706] width 2 height 7
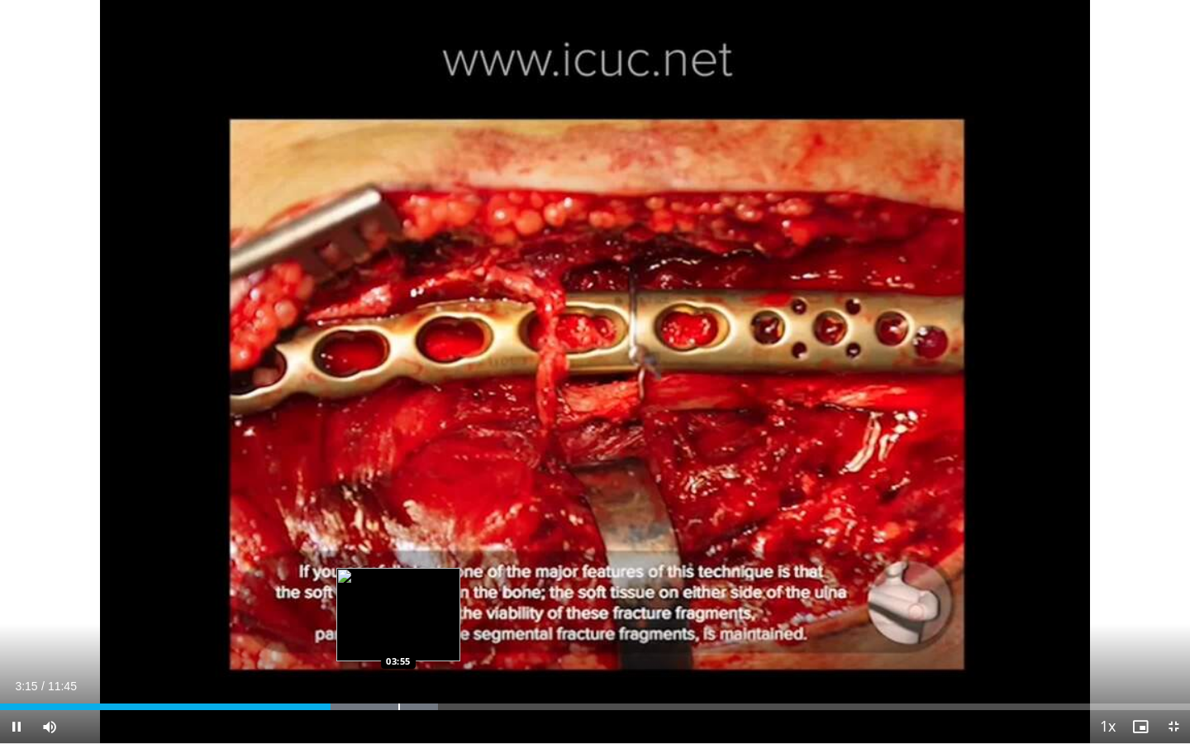
click at [398, 596] on div "Progress Bar" at bounding box center [399, 706] width 2 height 7
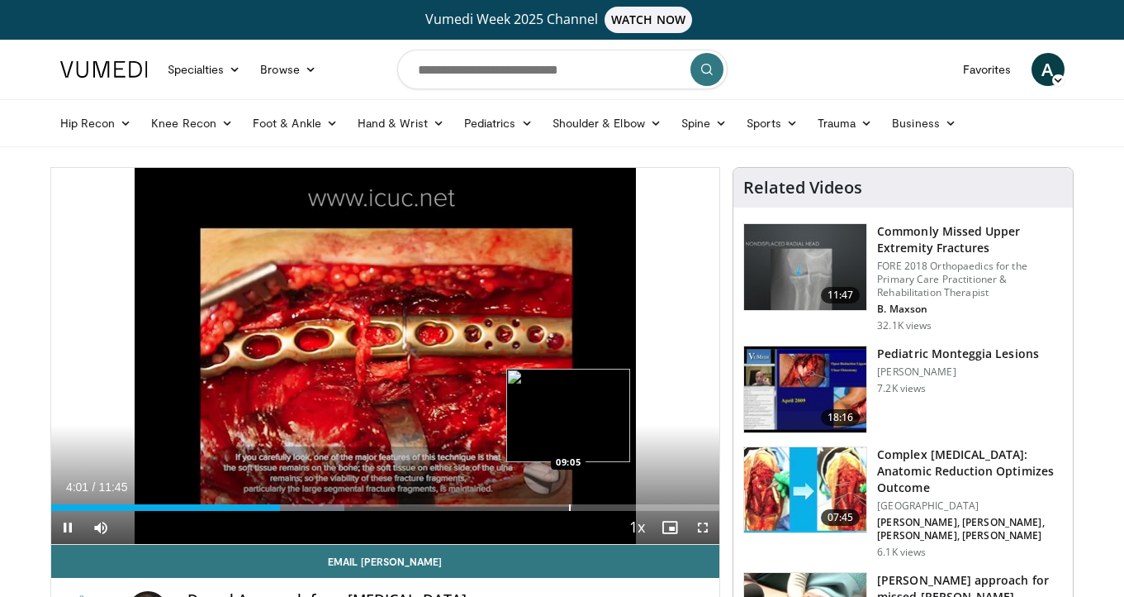
click at [569, 509] on div "Progress Bar" at bounding box center [570, 507] width 2 height 7
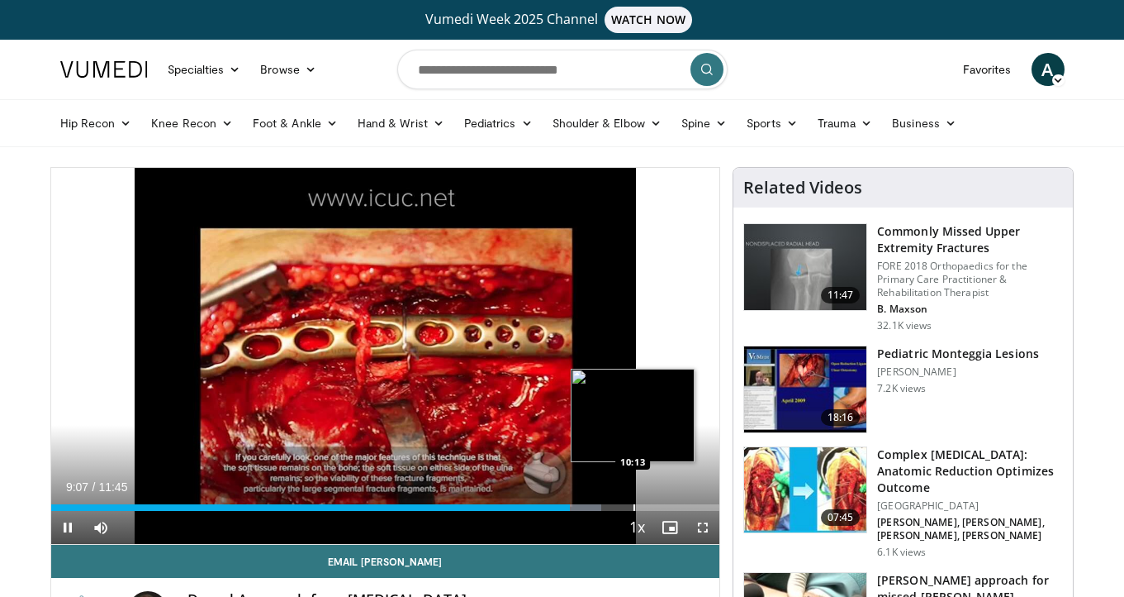
click at [634, 506] on div "Progress Bar" at bounding box center [635, 507] width 2 height 7
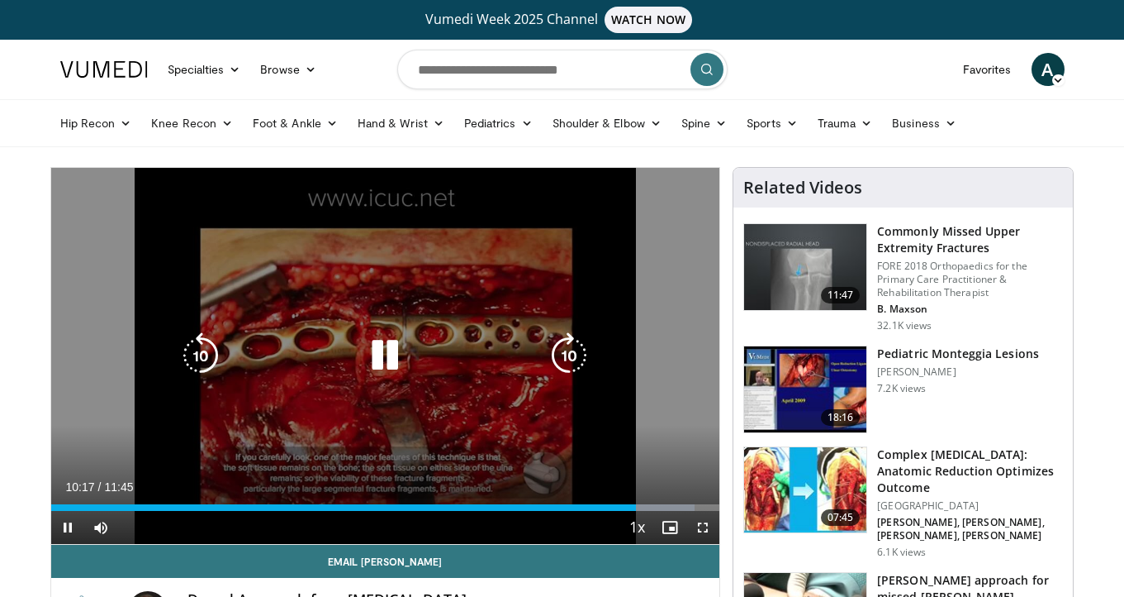
click at [392, 357] on icon "Video Player" at bounding box center [385, 355] width 46 height 46
